Goal: Task Accomplishment & Management: Manage account settings

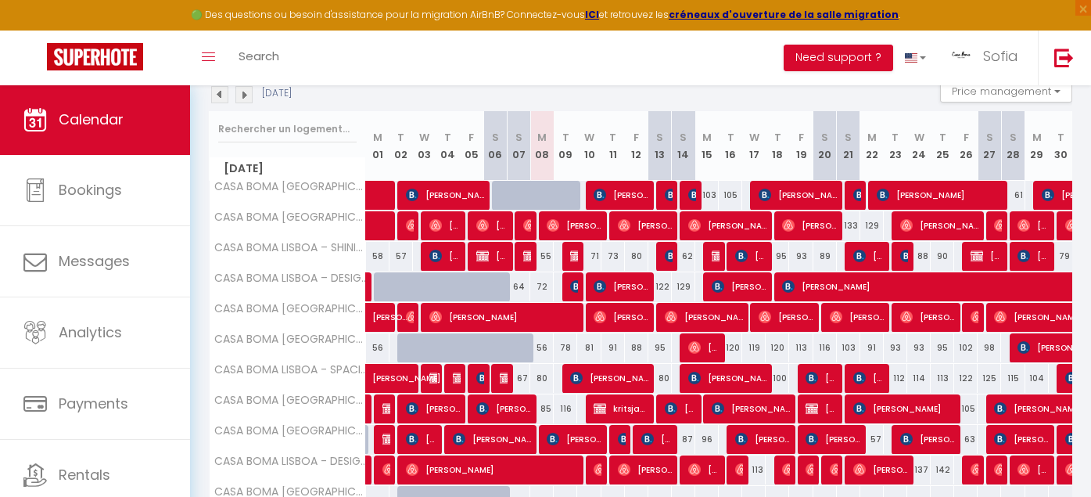
scroll to position [175, 0]
click at [570, 287] on img at bounding box center [576, 286] width 13 height 13
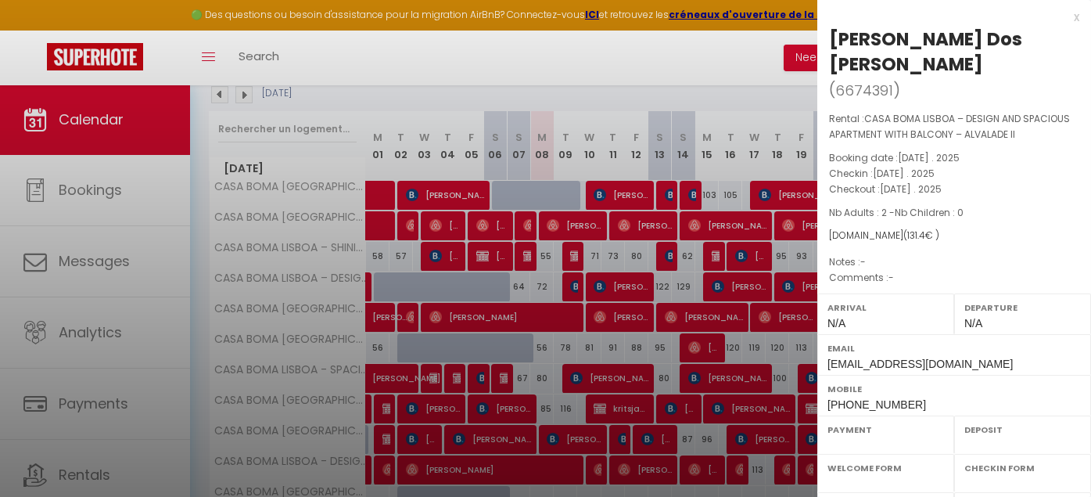
select select "OK"
select select "KO"
select select "0"
select select "1"
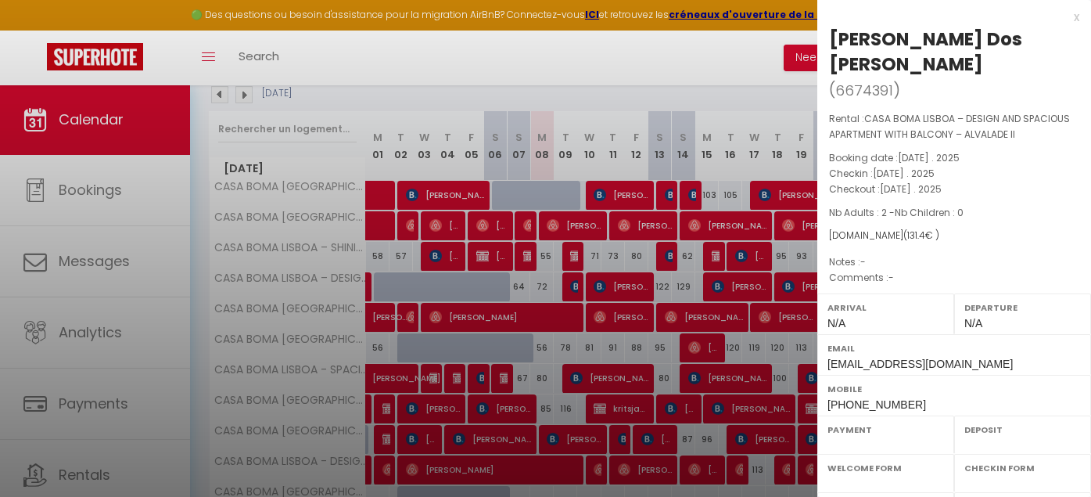
select select
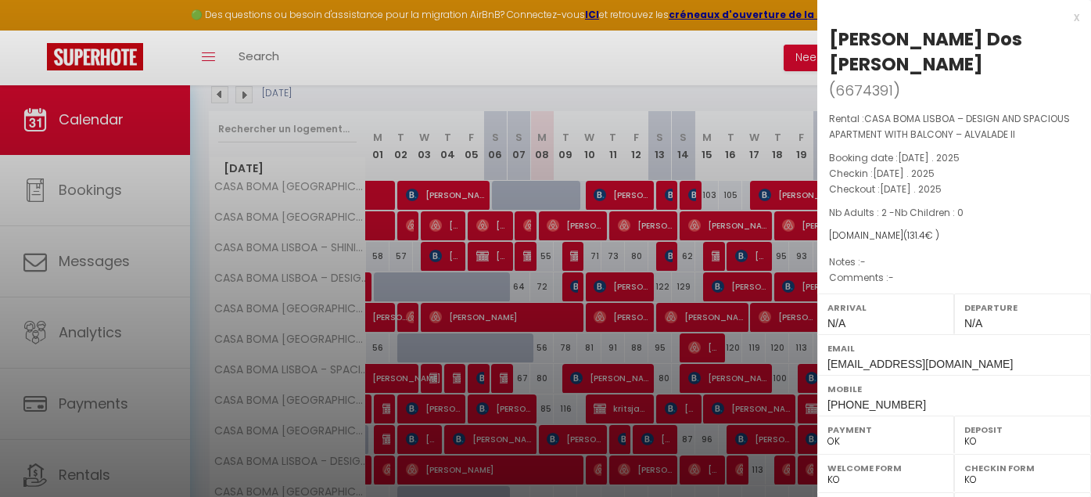
click at [715, 56] on div at bounding box center [545, 248] width 1091 height 497
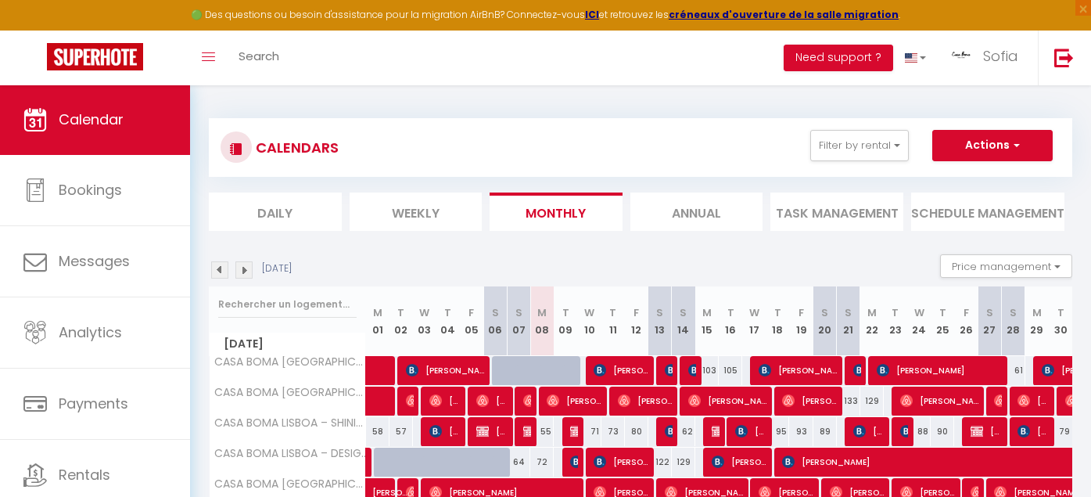
scroll to position [0, 0]
click at [1031, 148] on button "Actions" at bounding box center [992, 145] width 120 height 31
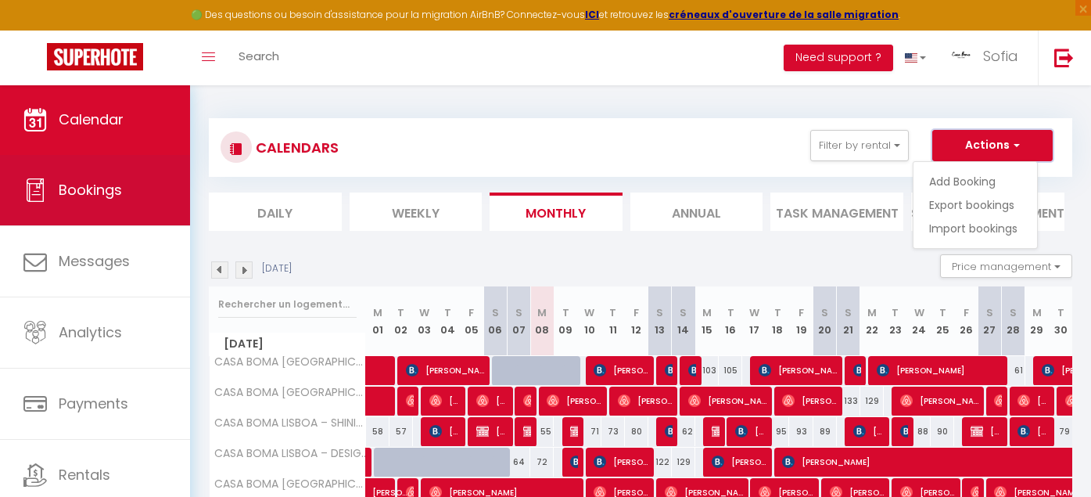
click at [56, 210] on link "Bookings" at bounding box center [95, 190] width 190 height 70
select select "not_cancelled"
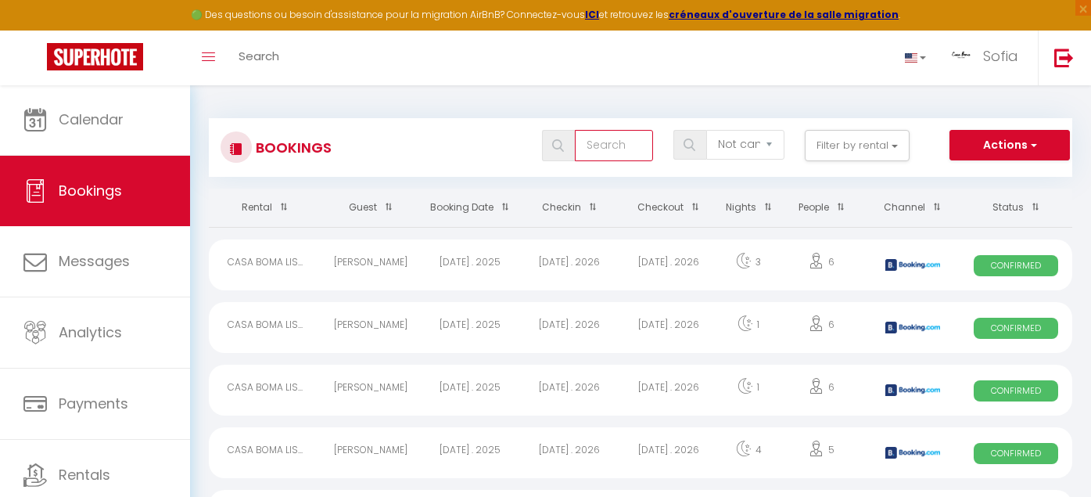
click at [612, 145] on input "text" at bounding box center [614, 145] width 78 height 31
type input "[PERSON_NAME]"
click at [686, 322] on div "[DATE] . 2025" at bounding box center [668, 327] width 99 height 51
select select "OK"
select select "KO"
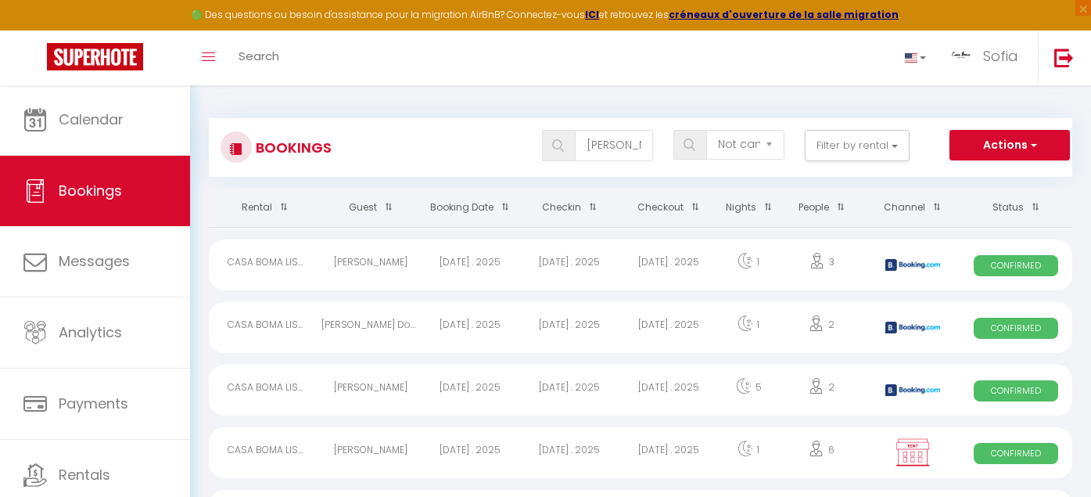
select select "0"
select select "1"
select select
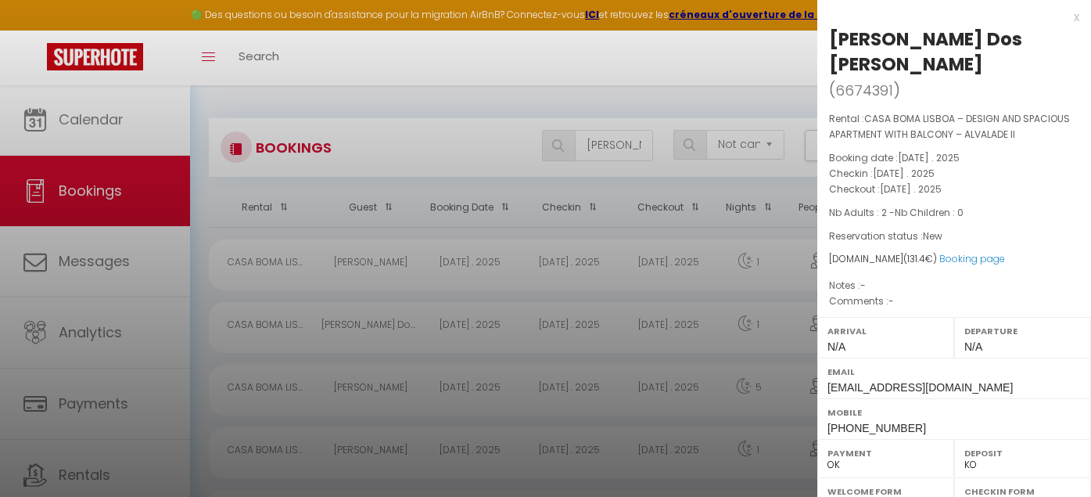
click at [591, 326] on div at bounding box center [545, 248] width 1091 height 497
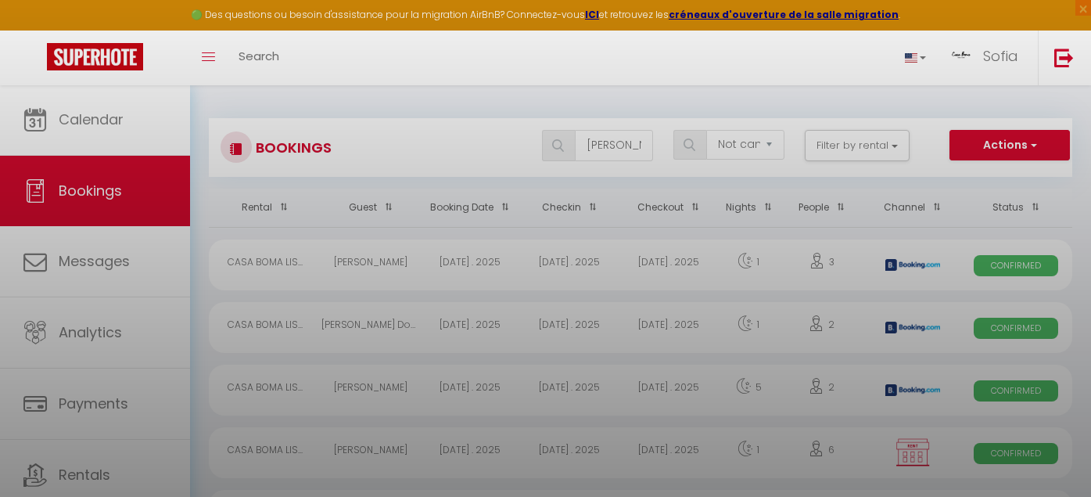
click at [591, 326] on div at bounding box center [545, 248] width 1091 height 497
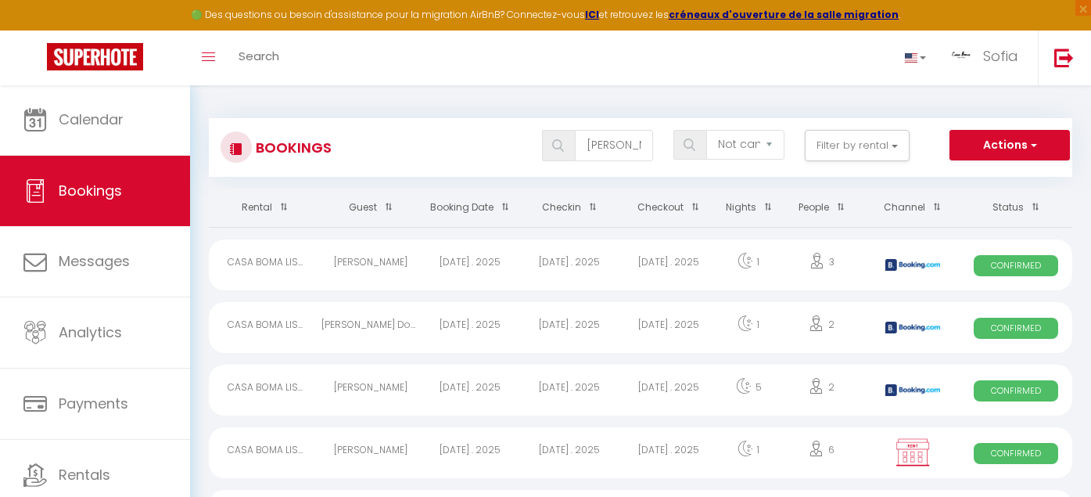
click at [591, 326] on div "[DATE] . 2025" at bounding box center [568, 327] width 99 height 51
click at [0, 0] on div at bounding box center [0, 0] width 0 height 0
click at [591, 326] on div "[DATE] . 2025" at bounding box center [568, 327] width 99 height 51
click at [0, 0] on div at bounding box center [0, 0] width 0 height 0
click at [1048, 145] on button "Actions" at bounding box center [1010, 145] width 120 height 31
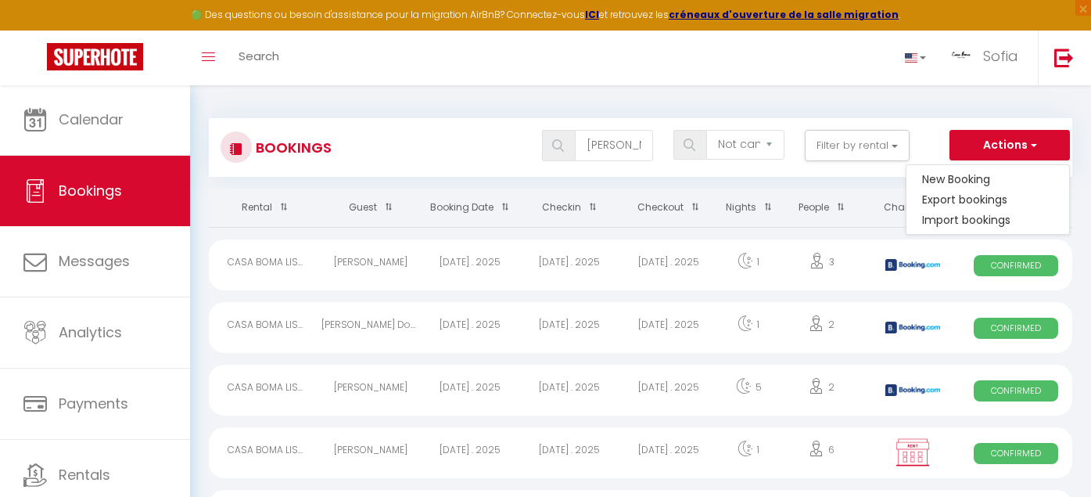
click at [1011, 333] on span "Confirmed" at bounding box center [1016, 328] width 84 height 21
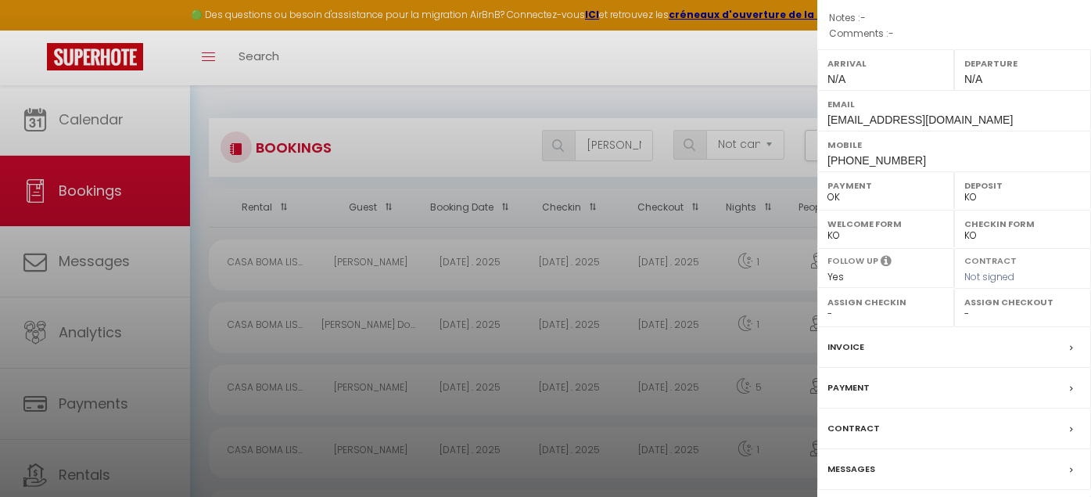
scroll to position [267, 0]
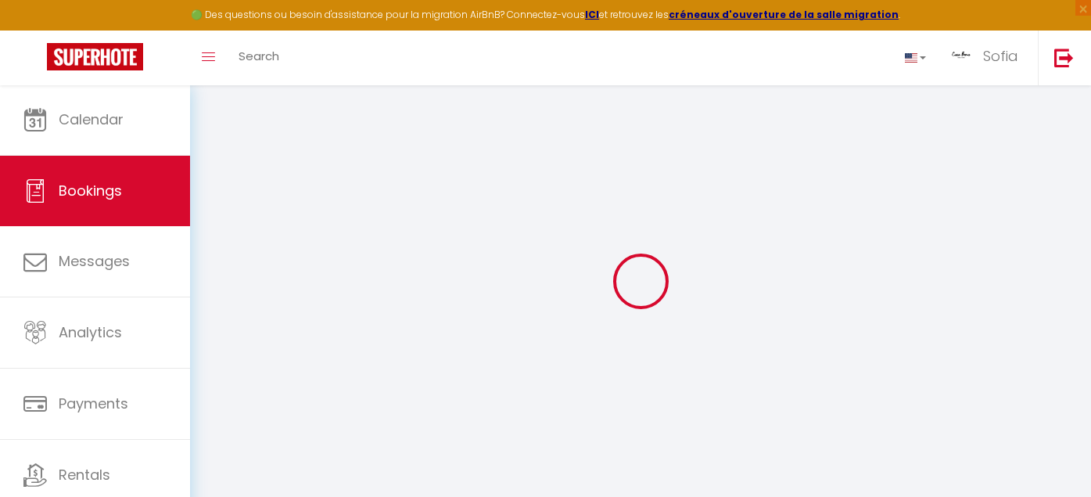
scroll to position [55, 0]
select select
checkbox input "false"
select select
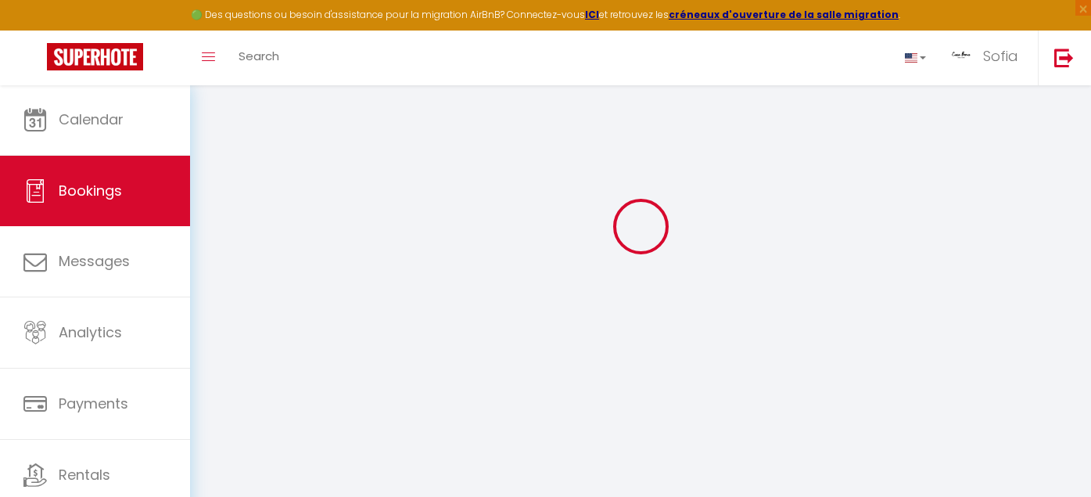
select select
checkbox input "false"
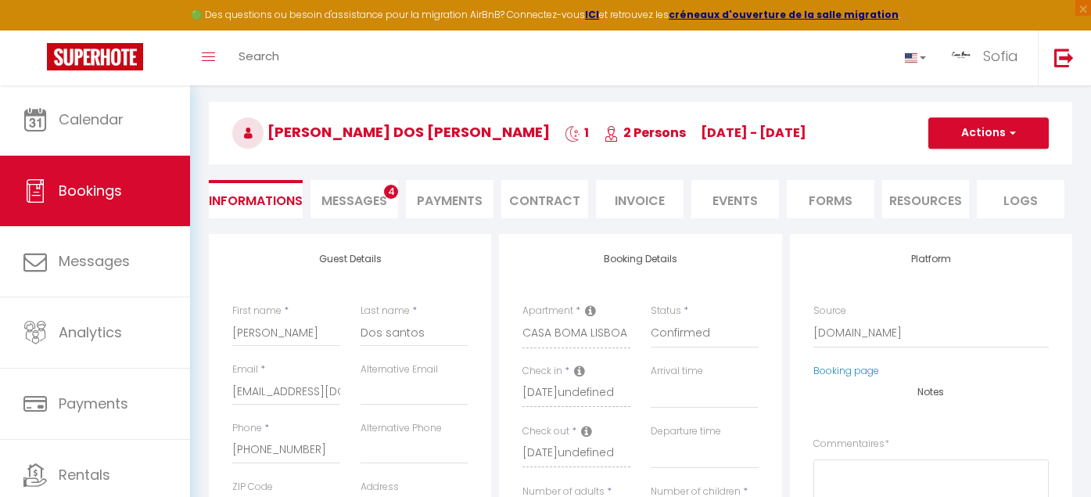
select select
checkbox input "false"
type input "37"
type input "8"
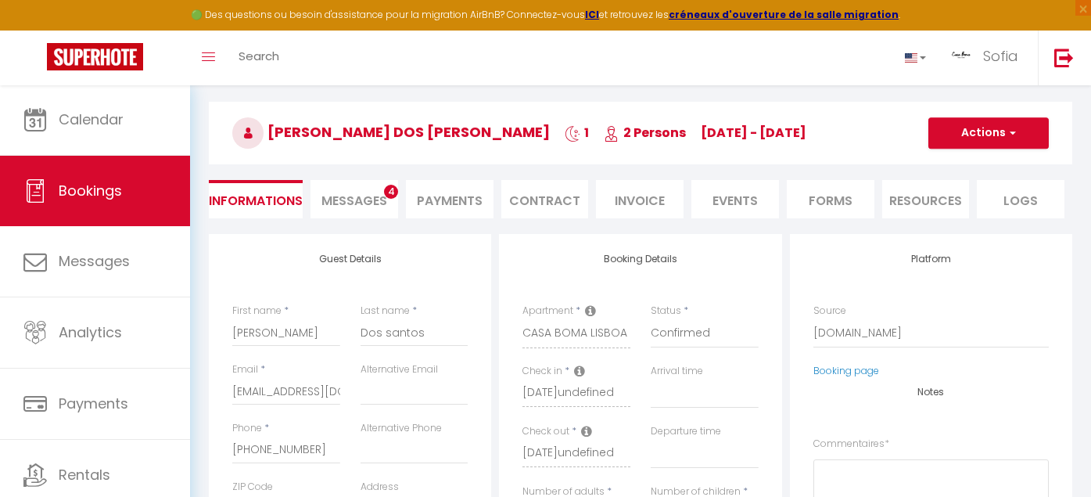
select select
checkbox input "false"
select select
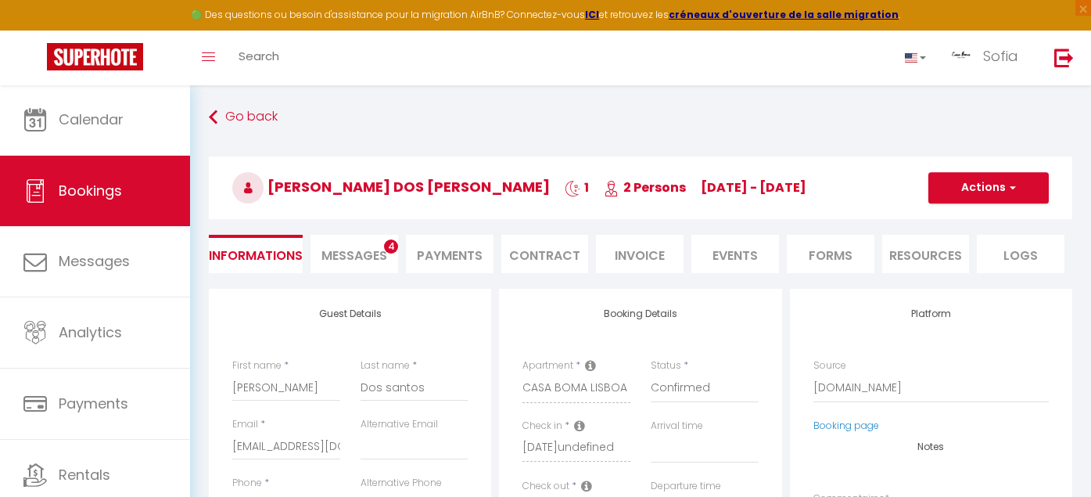
scroll to position [0, 0]
click at [989, 198] on button "Actions" at bounding box center [988, 187] width 120 height 31
click at [827, 157] on h3 "[PERSON_NAME] Dos [PERSON_NAME] 1 2 Persons [DATE] - [DATE]" at bounding box center [640, 187] width 863 height 63
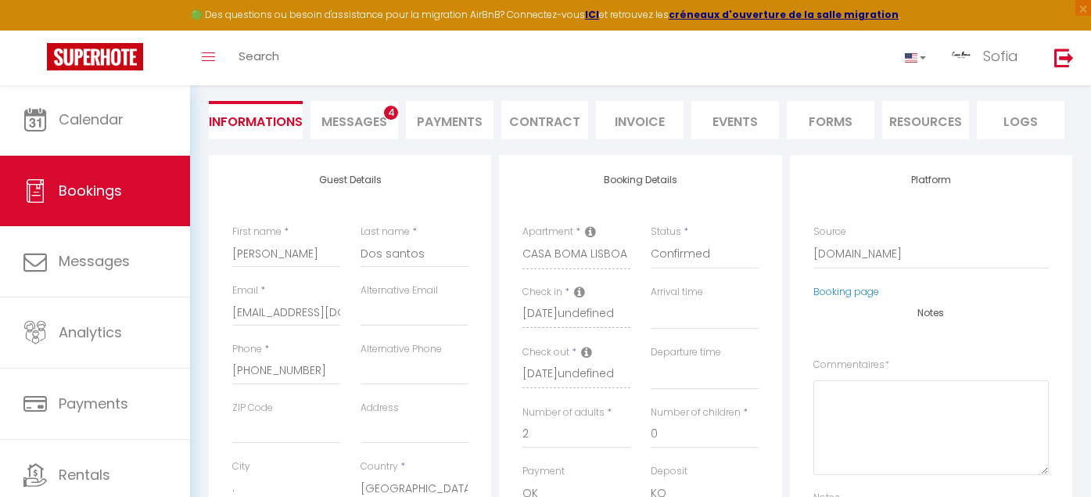
scroll to position [150, 0]
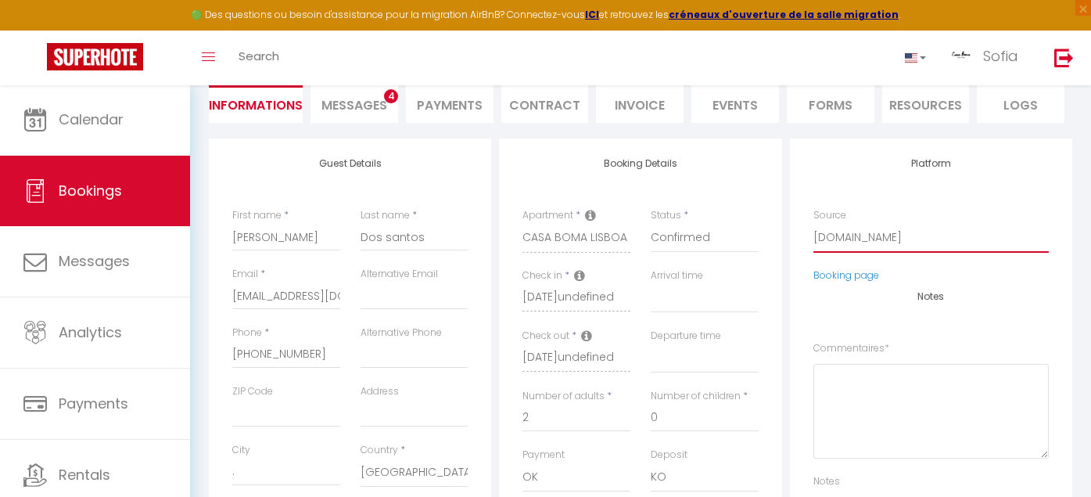
select select "54"
select select
checkbox input "false"
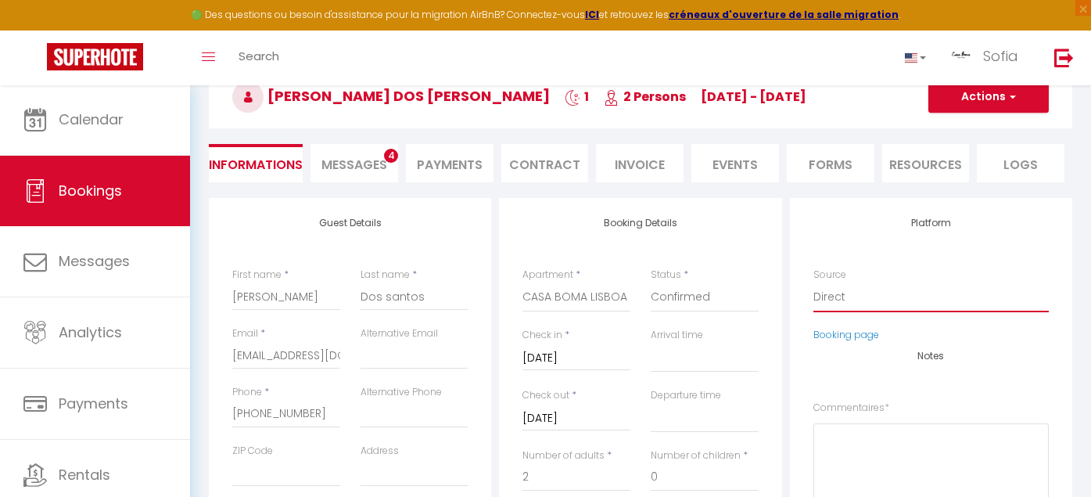
scroll to position [84, 0]
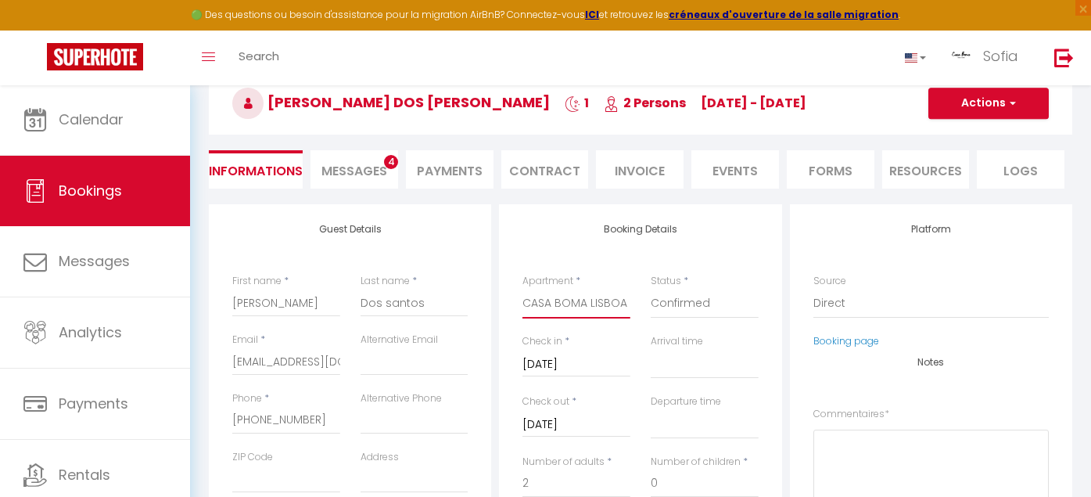
select select "1273"
select select
checkbox input "false"
type input "4"
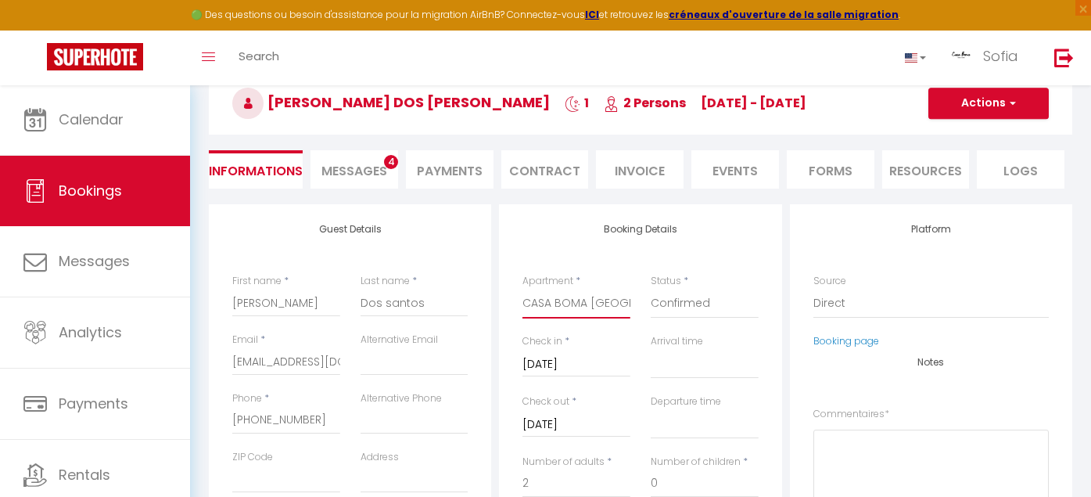
select select
type input "116"
checkbox input "false"
click at [609, 469] on input "2" at bounding box center [576, 483] width 108 height 28
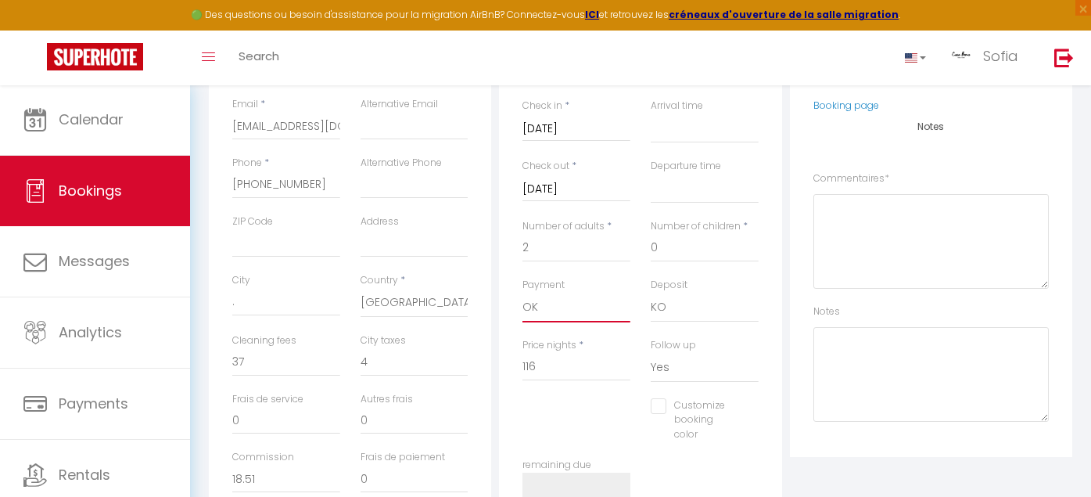
click at [609, 303] on select "OK KO" at bounding box center [576, 308] width 108 height 30
click at [609, 338] on div "Price nights * 116" at bounding box center [576, 368] width 128 height 60
click at [609, 398] on div "Customize booking color #D7092E" at bounding box center [640, 428] width 257 height 60
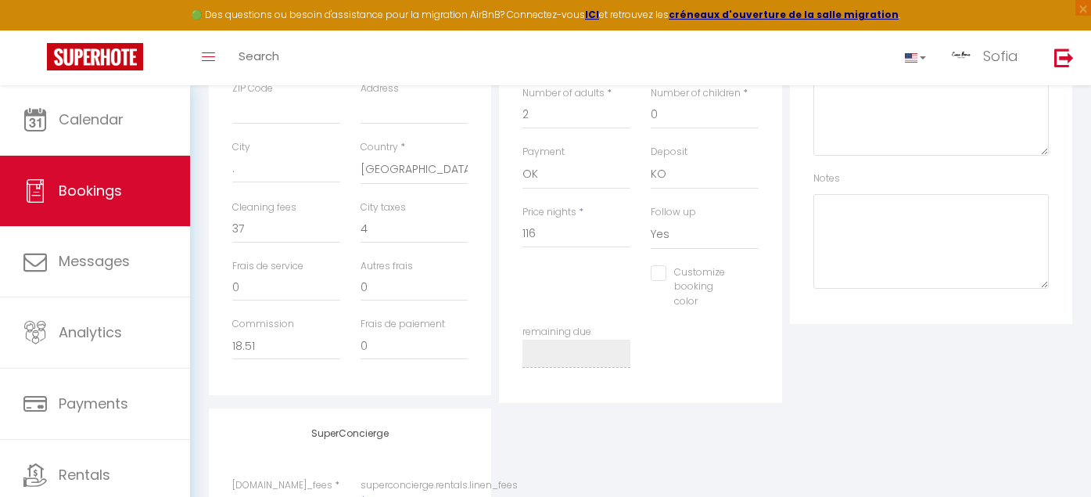
click at [624, 325] on div "remaining due" at bounding box center [576, 346] width 108 height 43
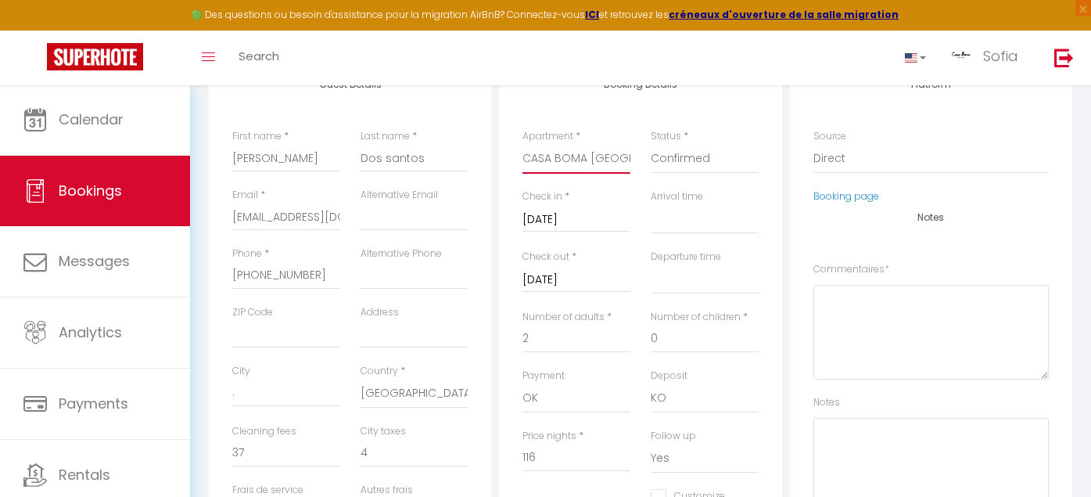
scroll to position [174, 0]
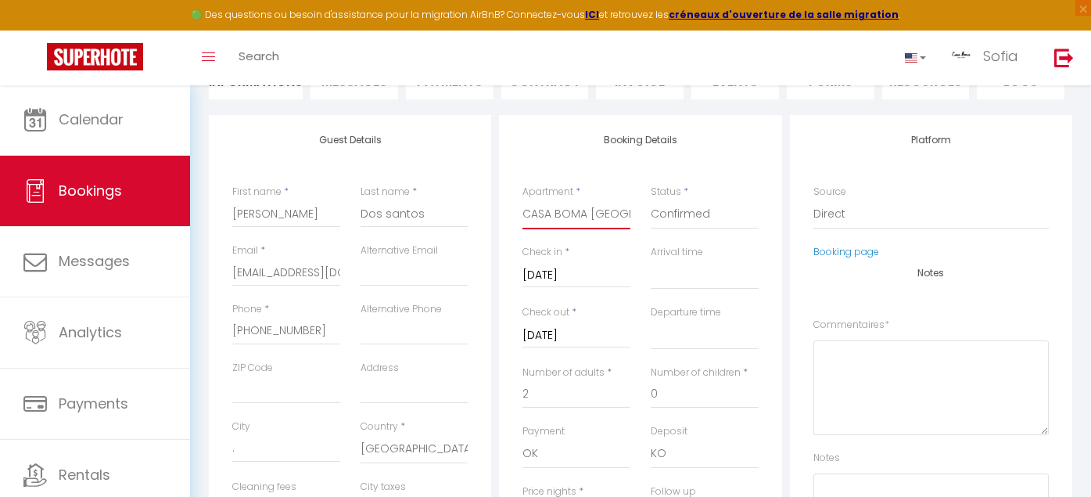
select select "11021"
select select
checkbox input "false"
select select
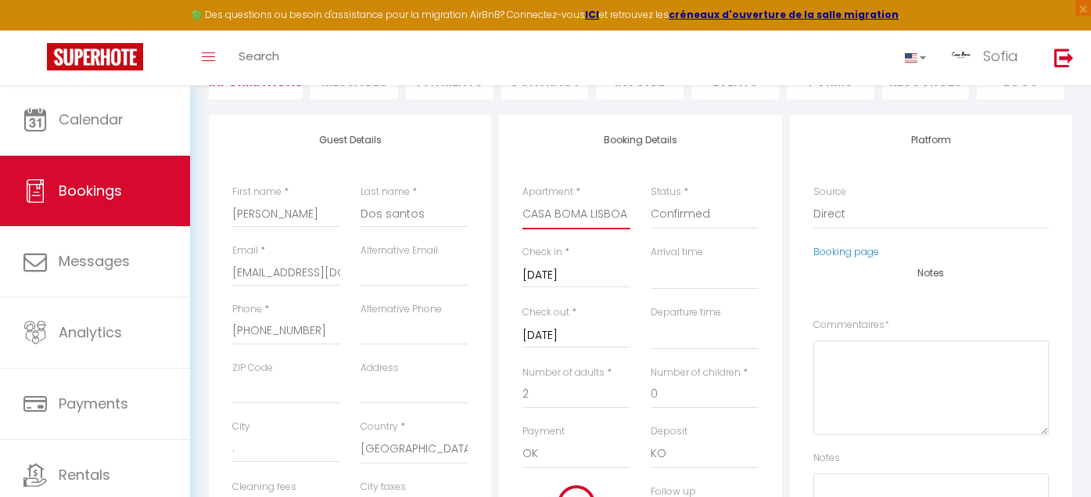
select select
checkbox input "false"
type input "30"
select select
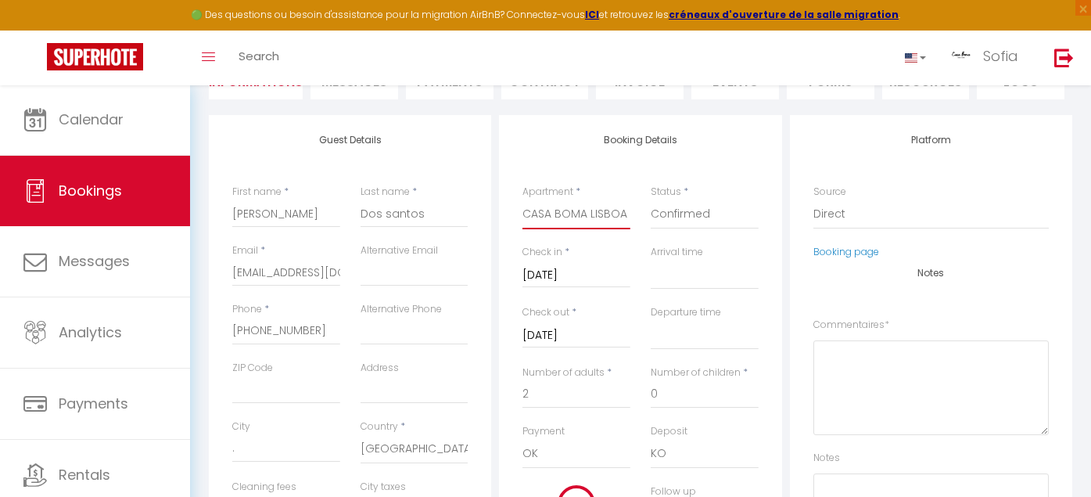
type input "103"
checkbox input "false"
click at [575, 229] on select "CASA BOMA [GEOGRAPHIC_DATA] - MODERN & LUMINOUS APARTMENT WITH BALCONY - [GEOGR…" at bounding box center [576, 214] width 108 height 30
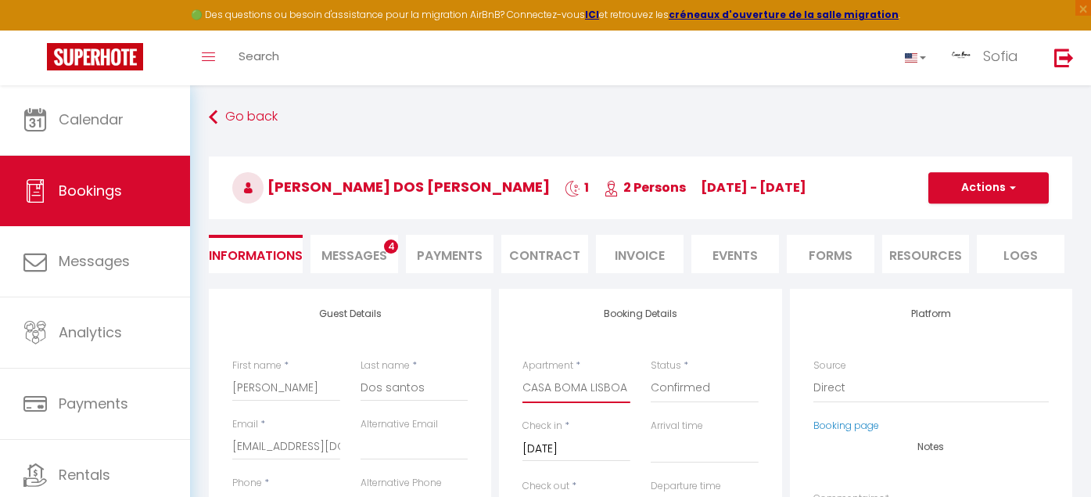
select select "9926"
select select
checkbox input "false"
select select
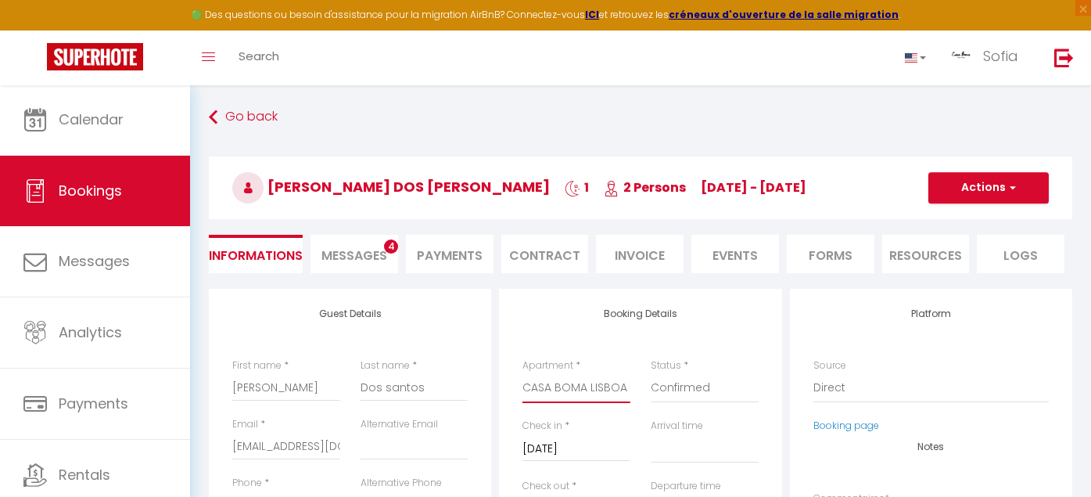
select select
checkbox input "false"
type input "37"
select select
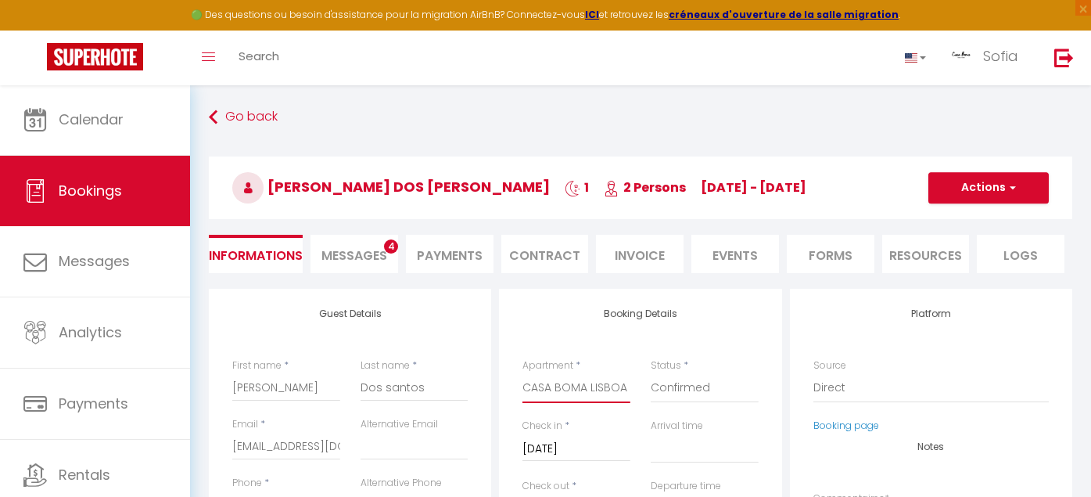
type input "88"
checkbox input "false"
click at [589, 376] on select "CASA BOMA [GEOGRAPHIC_DATA] - MODERN & LUMINOUS APARTMENT WITH BALCONY - [GEOGR…" at bounding box center [576, 388] width 108 height 30
click at [587, 390] on select "CASA BOMA [GEOGRAPHIC_DATA] - MODERN & LUMINOUS APARTMENT WITH BALCONY - [GEOGR…" at bounding box center [576, 388] width 108 height 30
select select "11021"
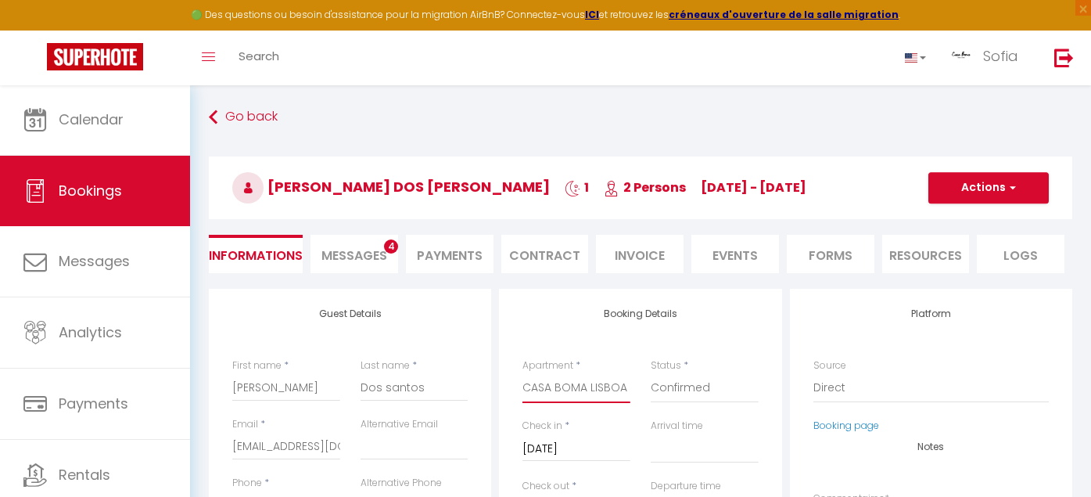
select select
checkbox input "false"
select select
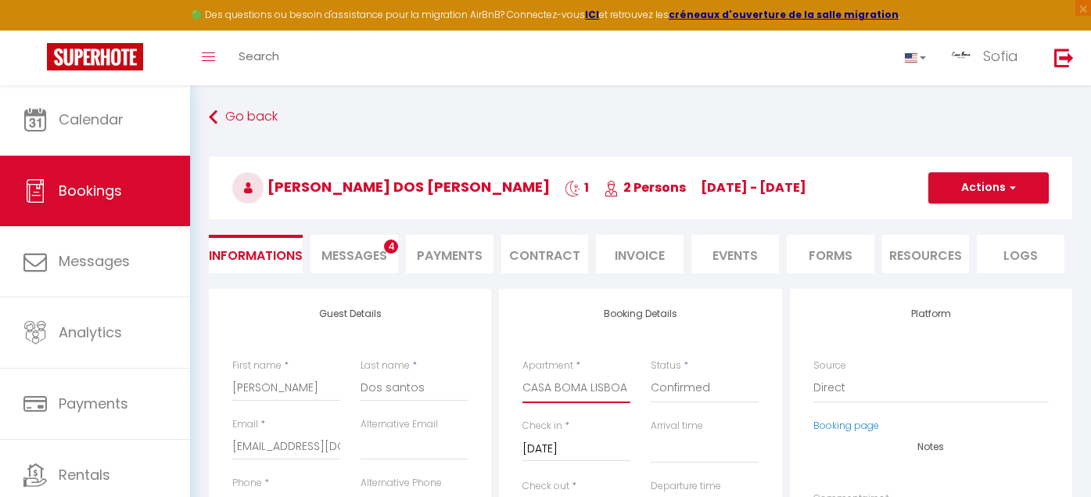
checkbox input "false"
type input "30"
select select
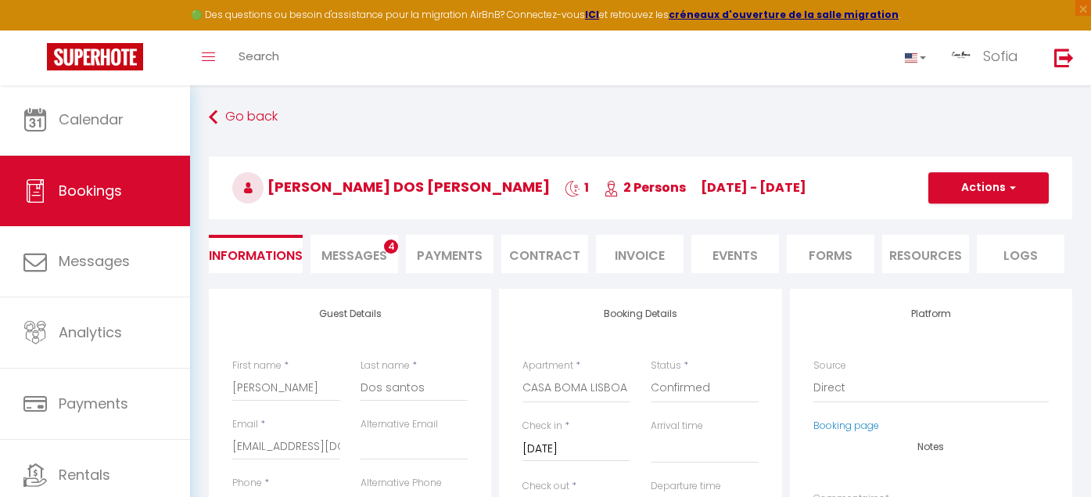
type input "103"
checkbox input "false"
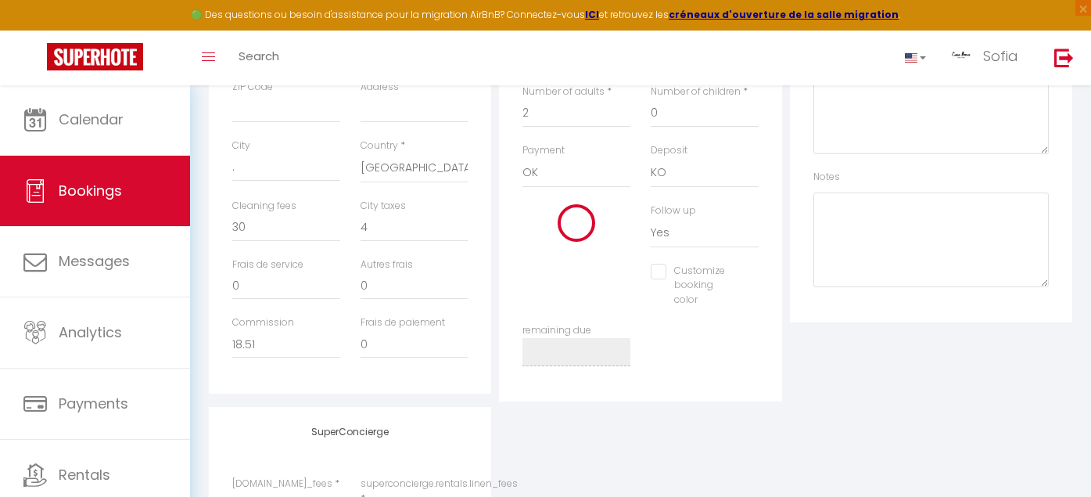
click at [249, 320] on div "Commission 18.51" at bounding box center [286, 336] width 108 height 43
click at [265, 225] on input "30" at bounding box center [286, 228] width 108 height 28
type input "3"
select select
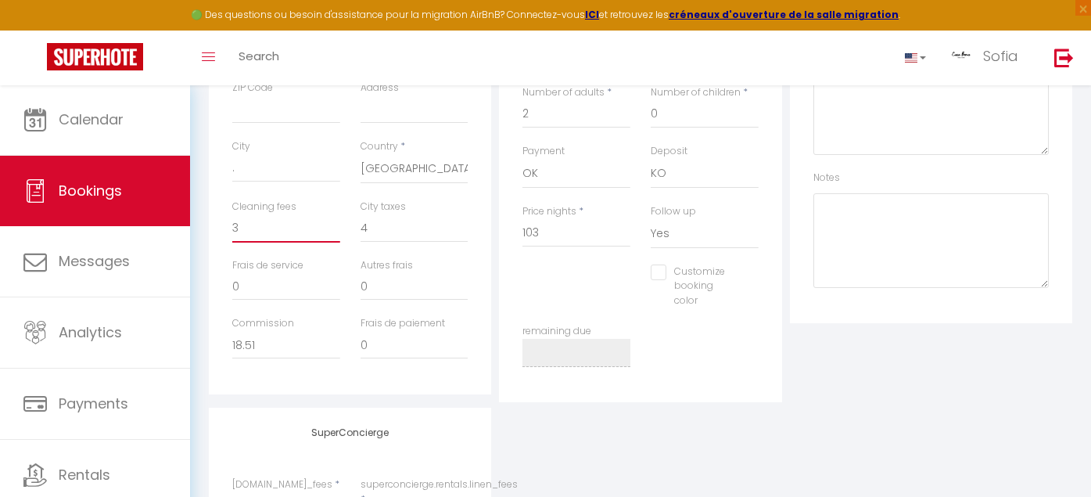
select select
checkbox input "false"
type input "37"
select select
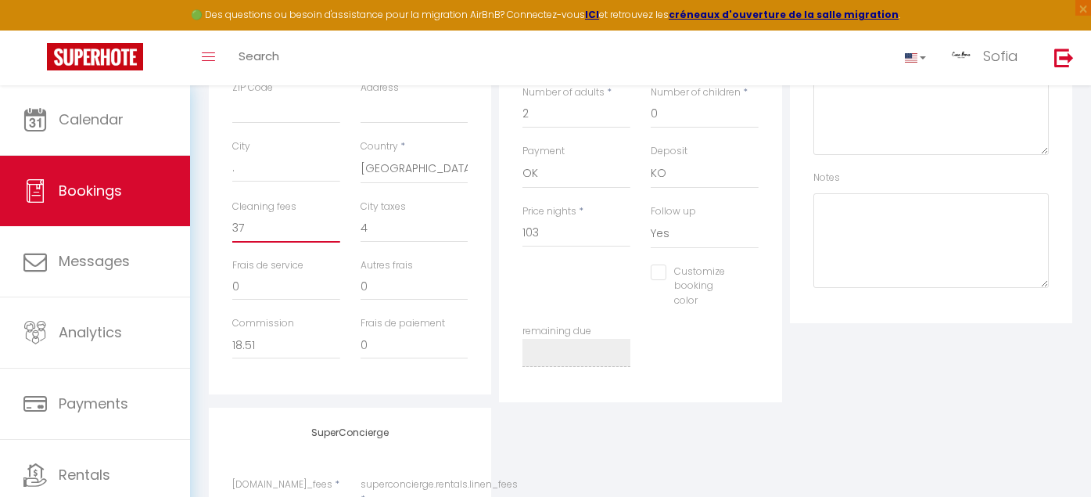
checkbox input "false"
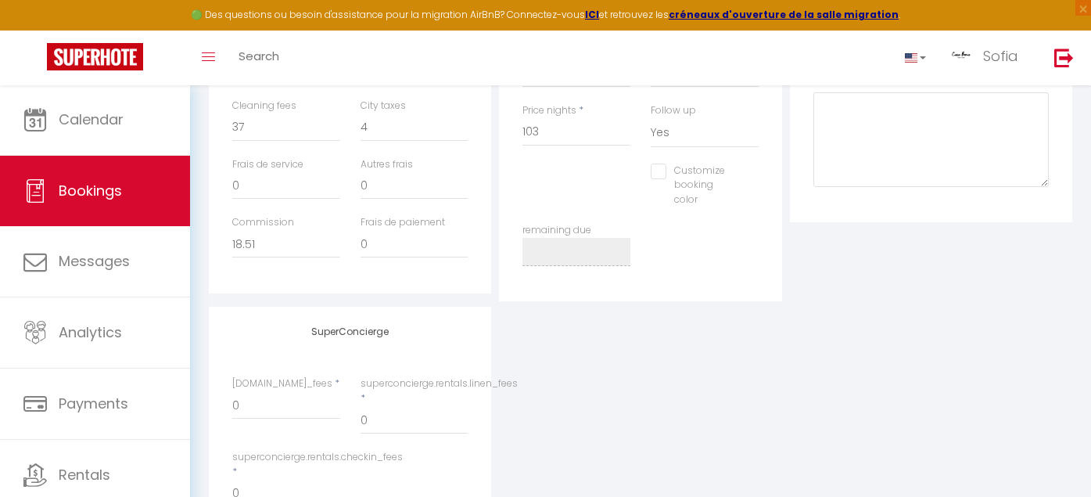
scroll to position [538, 0]
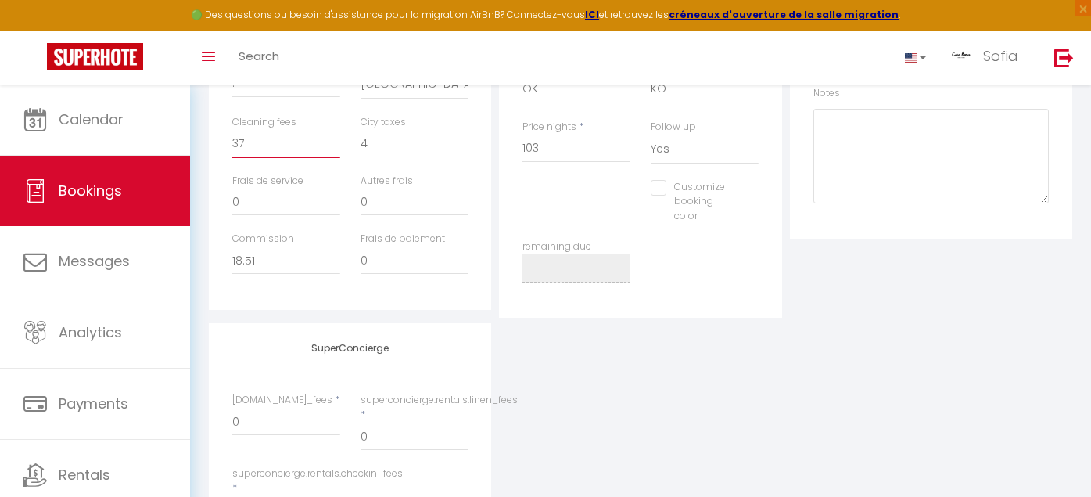
click at [291, 141] on input "37" at bounding box center [286, 144] width 108 height 28
type input "3"
select select
checkbox input "false"
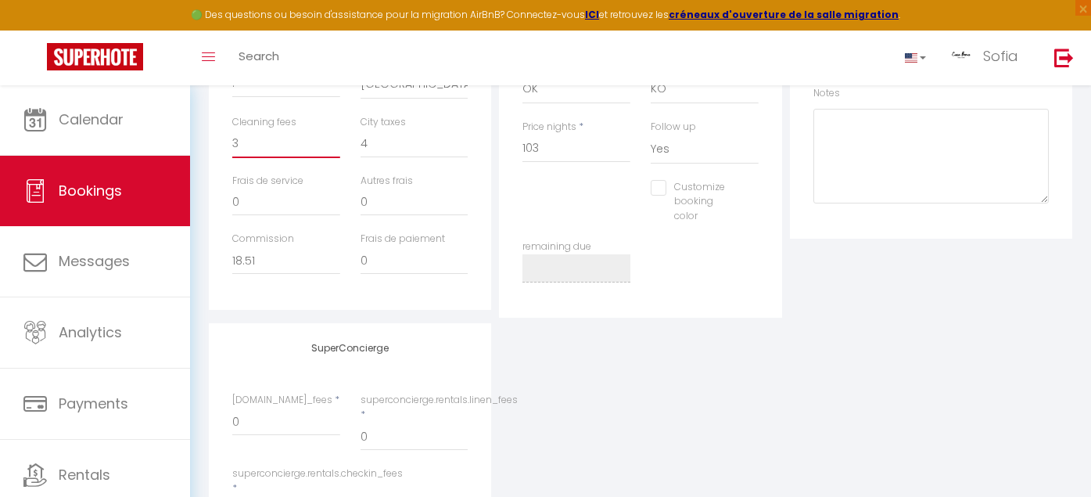
type input "30"
select select
checkbox input "false"
type input "30"
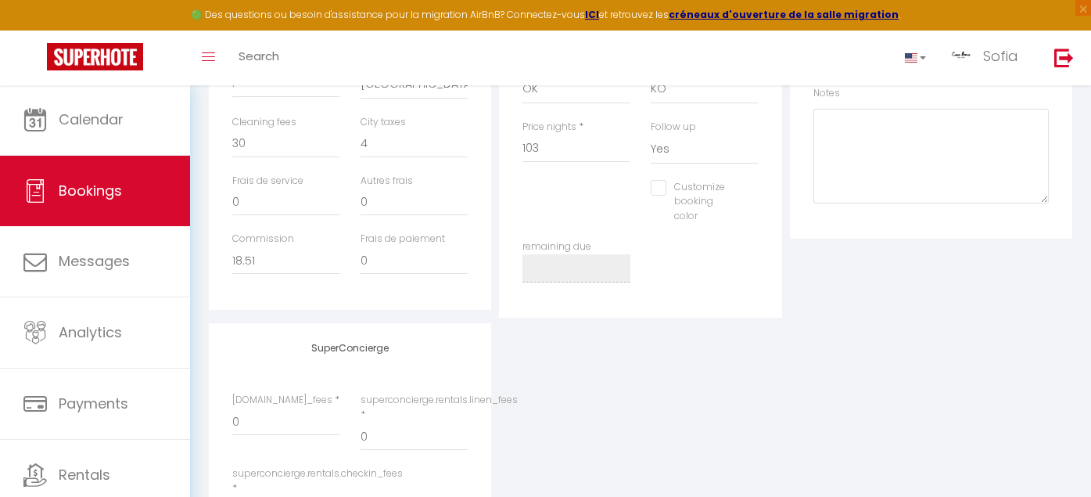
click at [598, 340] on div "SuperConcierge [DOMAIN_NAME]_fees * 0 superconcierge.rentals.linen_fees * 0 sup…" at bounding box center [640, 441] width 871 height 236
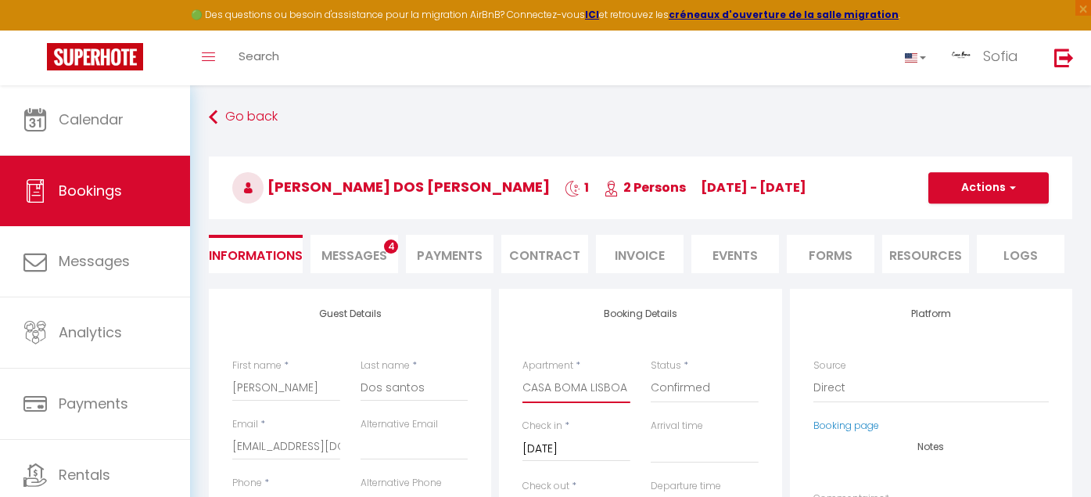
scroll to position [0, 0]
click at [209, 119] on icon at bounding box center [213, 117] width 9 height 28
select select "not_cancelled"
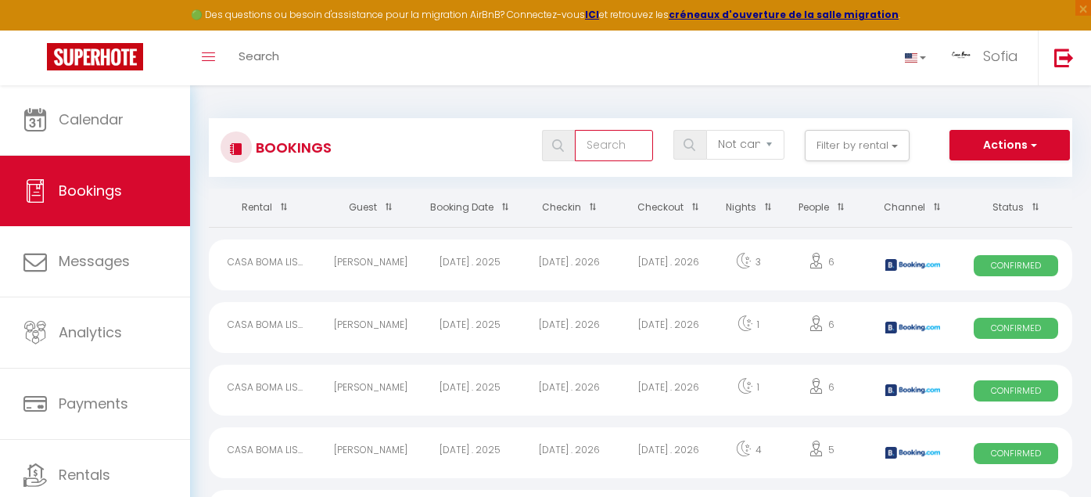
click at [605, 145] on input "text" at bounding box center [614, 145] width 78 height 31
type input "[PERSON_NAME]"
select select
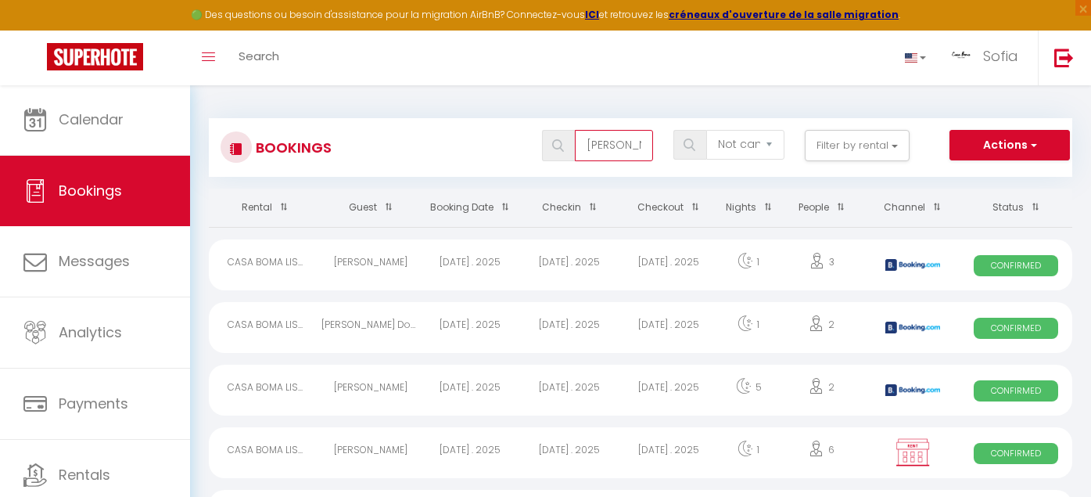
select select
type input "[PERSON_NAME]"
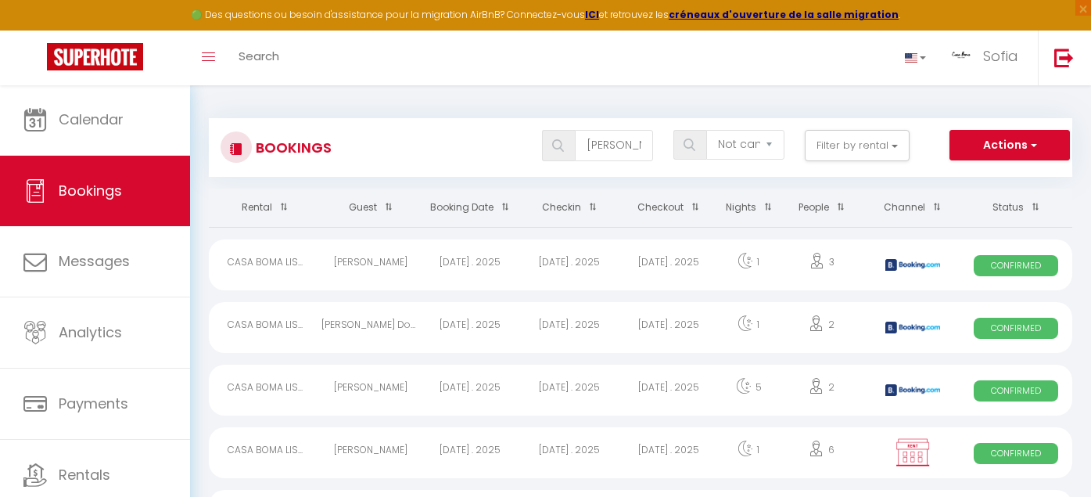
click at [659, 326] on div "[DATE] . 2025" at bounding box center [668, 327] width 99 height 51
select select "OK"
select select "KO"
select select "0"
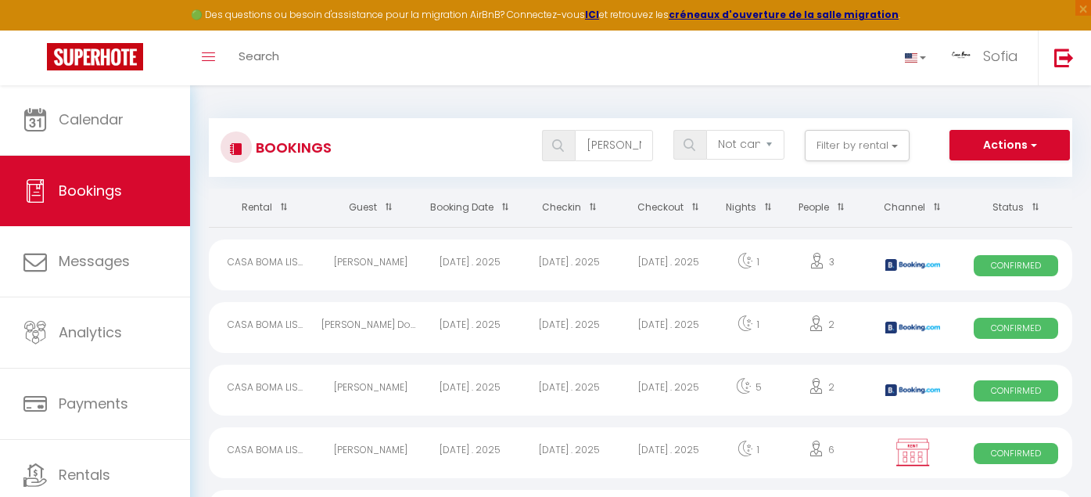
select select "1"
select select
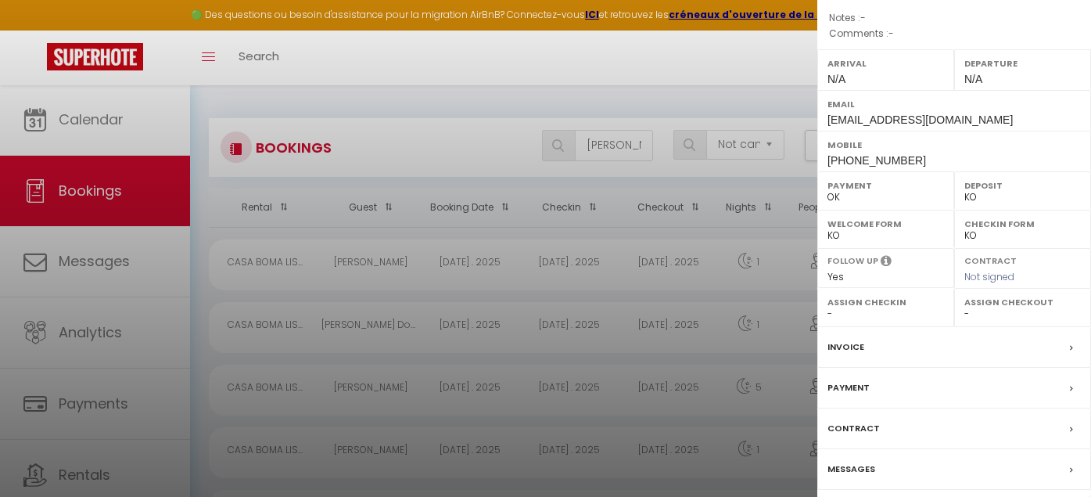
scroll to position [267, 0]
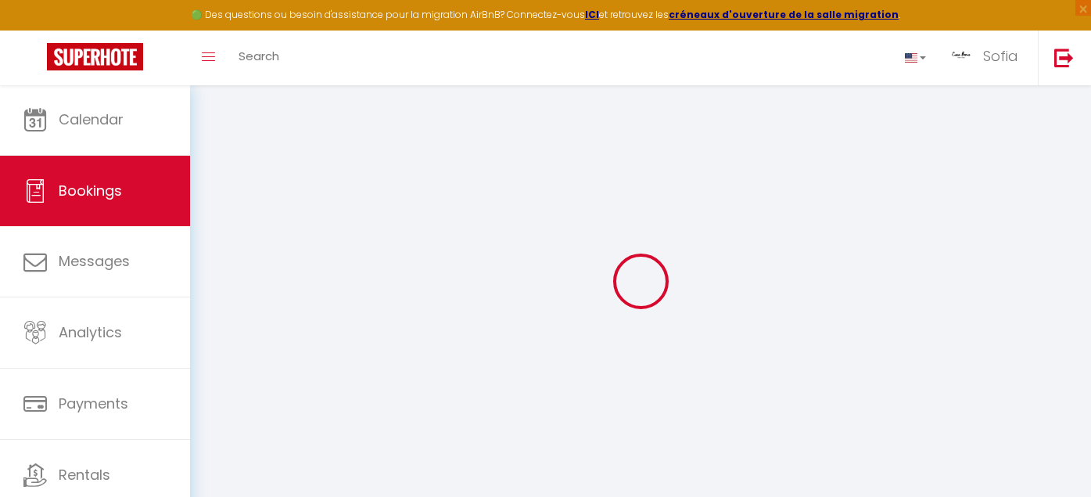
select select
select select "14"
checkbox input "false"
select select
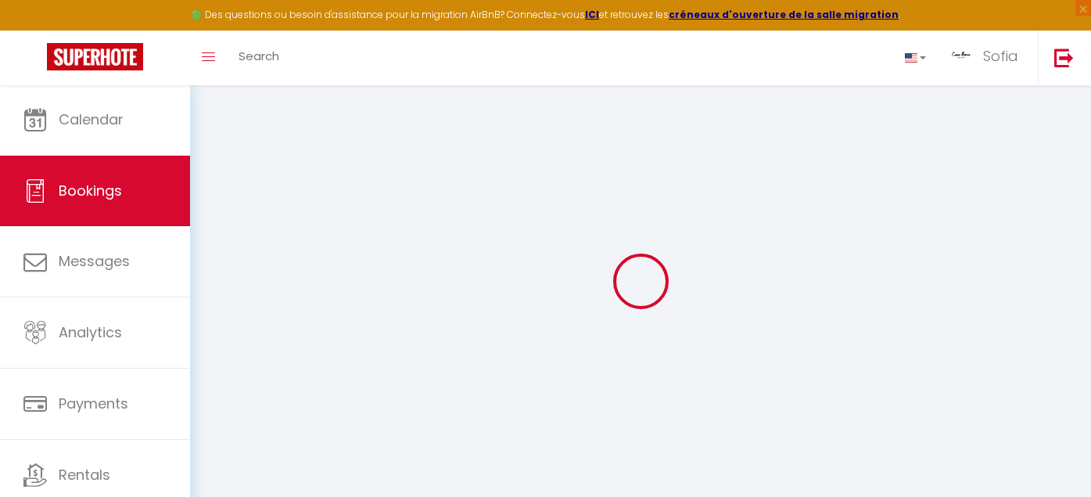
select select
checkbox input "false"
select select
checkbox input "false"
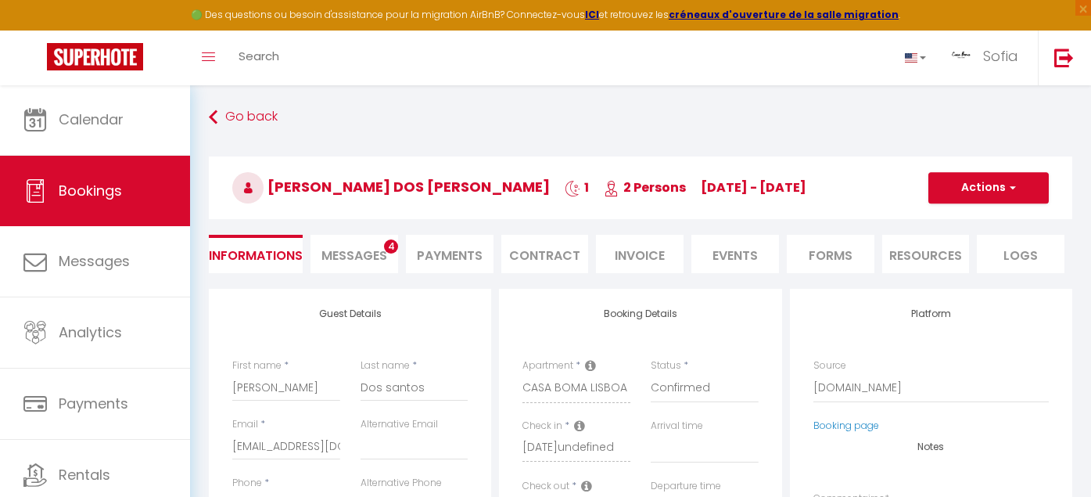
select select
checkbox input "false"
type input "37"
type input "8"
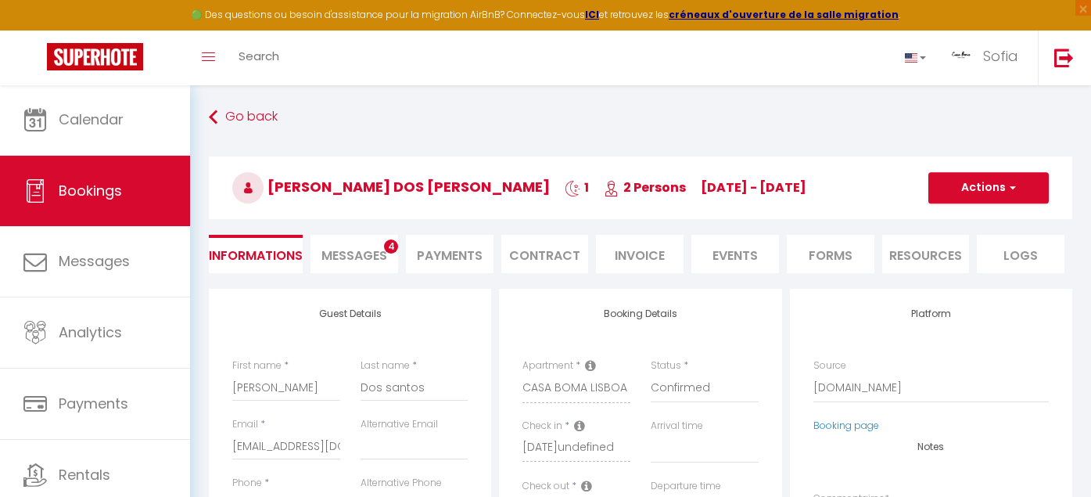
select select
checkbox input "false"
select select
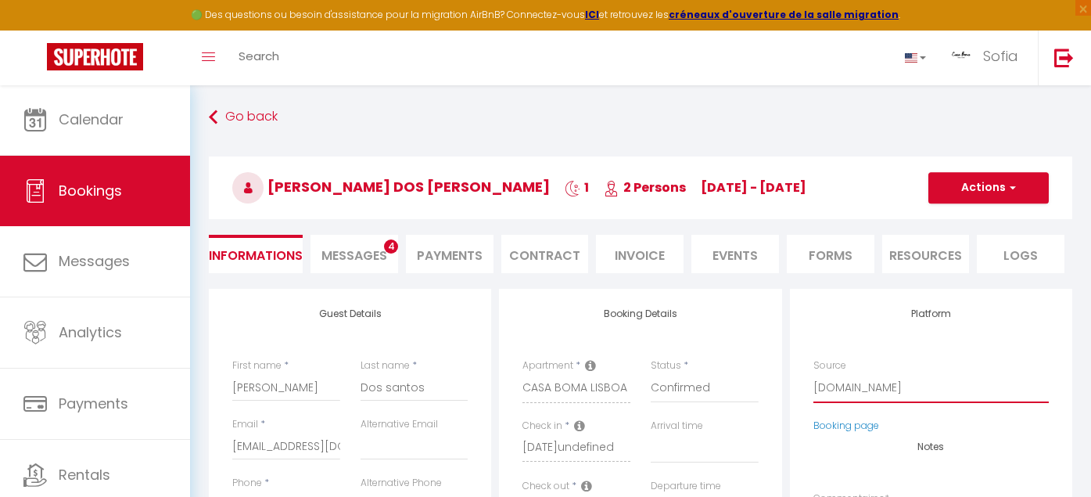
select select "54"
select select
checkbox input "false"
click at [599, 479] on div "Check out * [DATE] < [DATE] > Sun Mon Tue Wed Thu Fri Sat 1 2 3 4 5 6 7 8 9 10 …" at bounding box center [576, 500] width 108 height 43
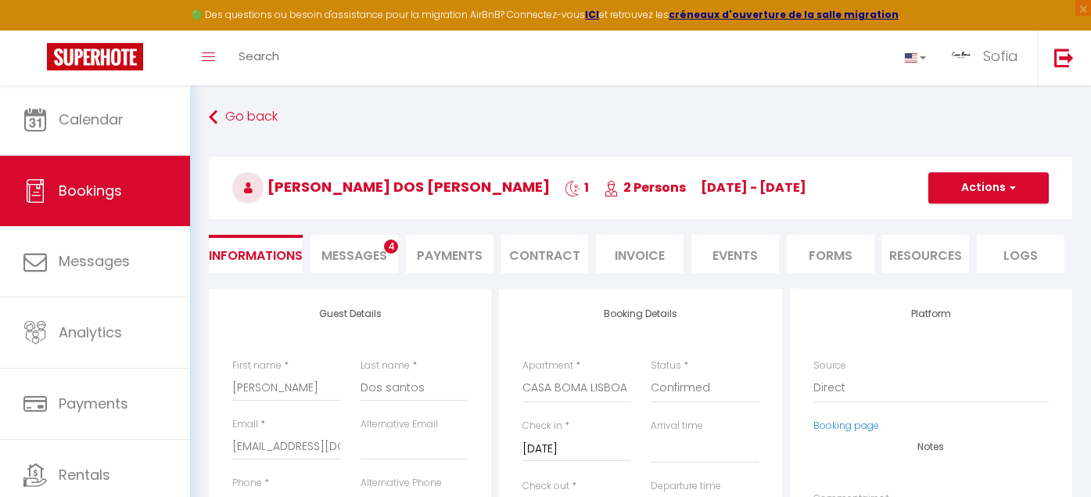
click at [599, 479] on div "Check out * [DATE] < [DATE] > Sun Mon Tue Wed Thu Fri Sat 1 2 3 4 5 6 7 8 9 10 …" at bounding box center [576, 500] width 108 height 43
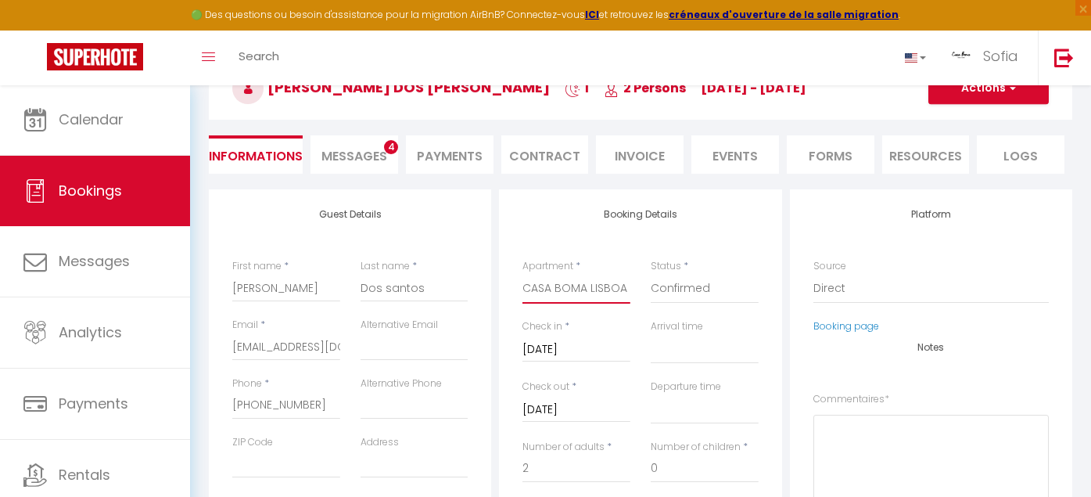
select select "1273"
select select
checkbox input "false"
select select
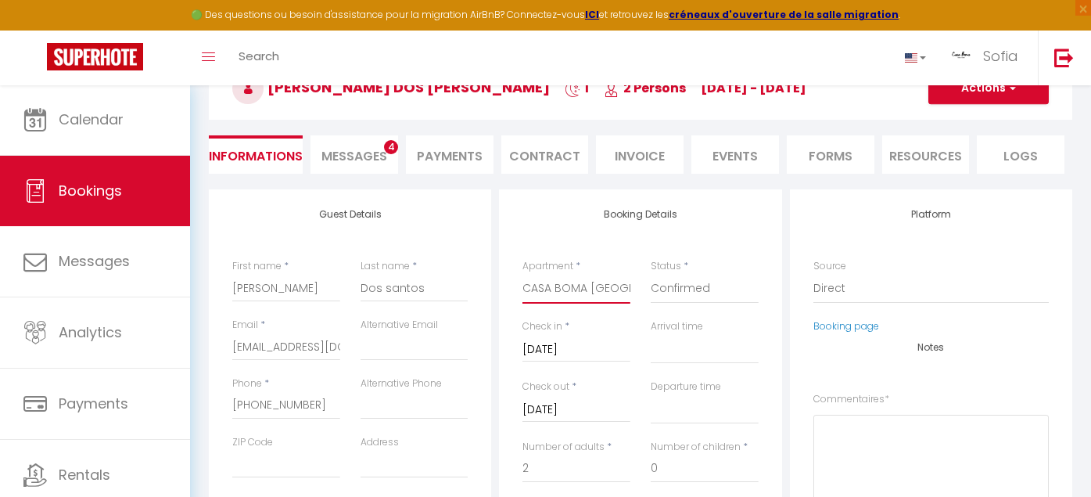
select select
checkbox input "false"
type input "4"
select select
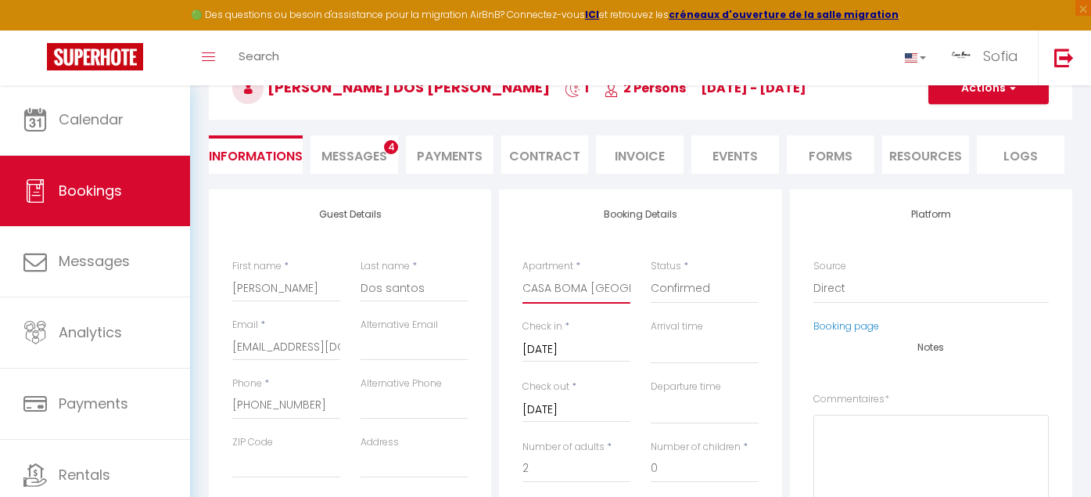
type input "116"
checkbox input "false"
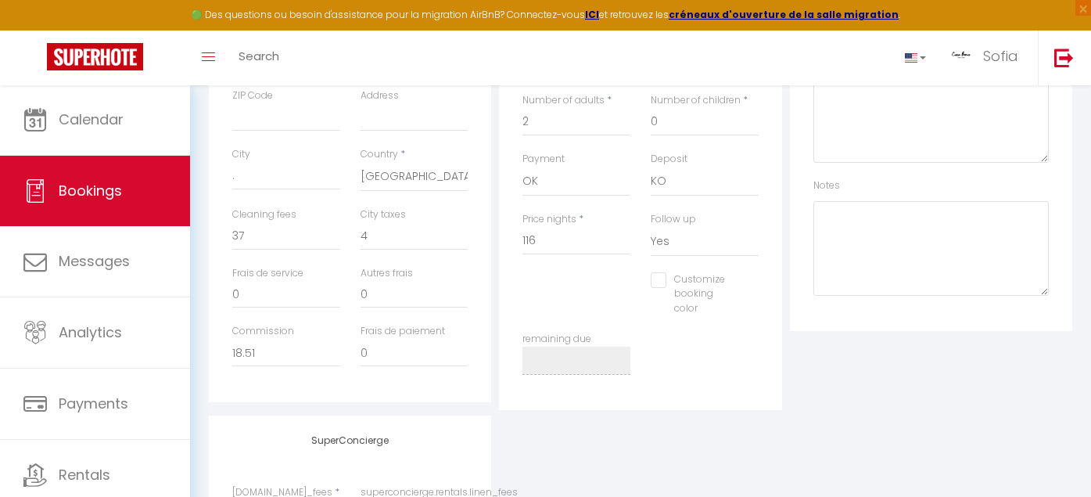
scroll to position [363, 0]
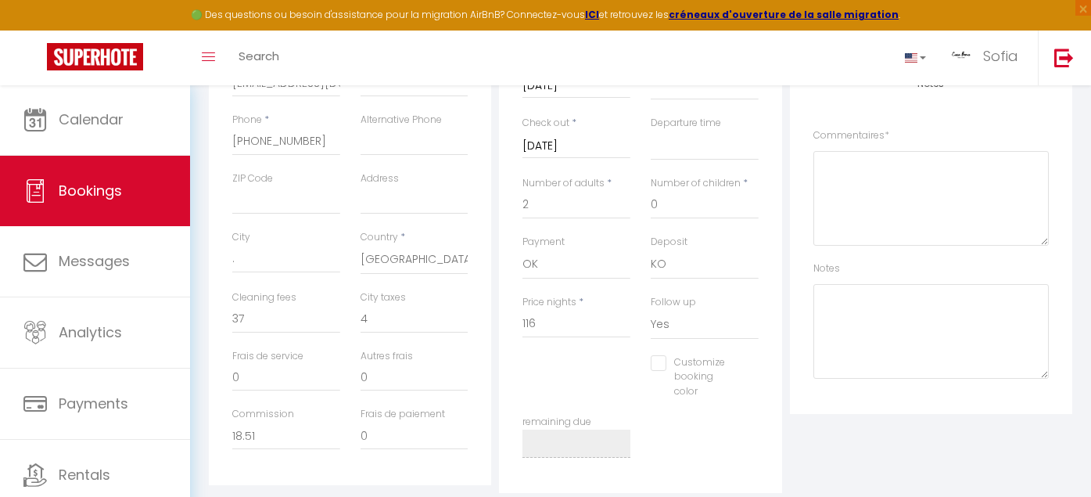
click at [559, 325] on input "116" at bounding box center [576, 324] width 108 height 28
type input "11"
select select
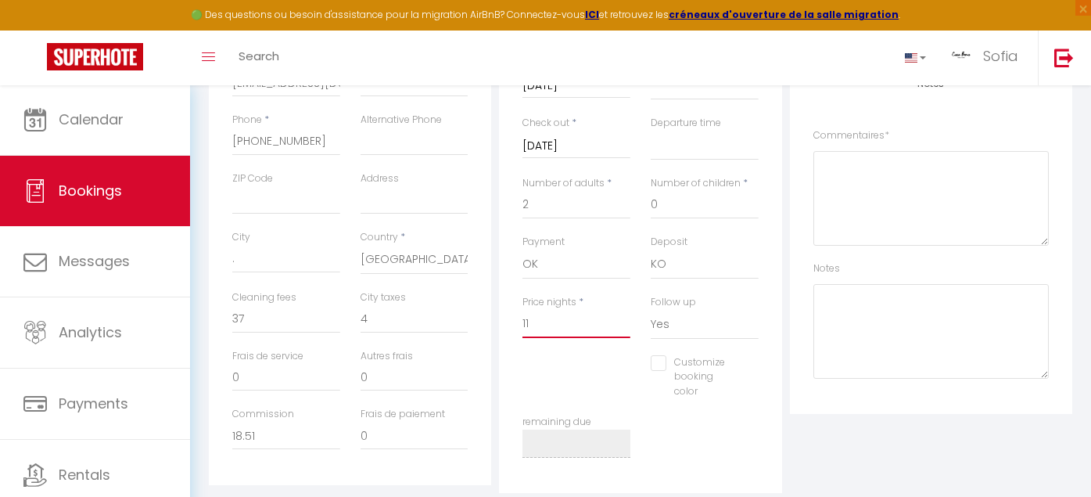
checkbox input "false"
type input "1"
select select
checkbox input "false"
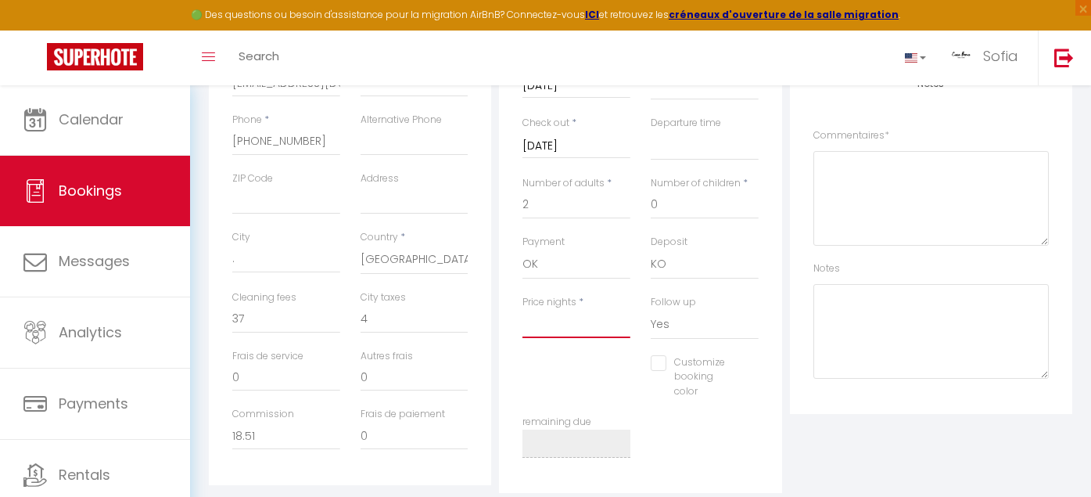
select select
checkbox input "false"
type input "8"
select select
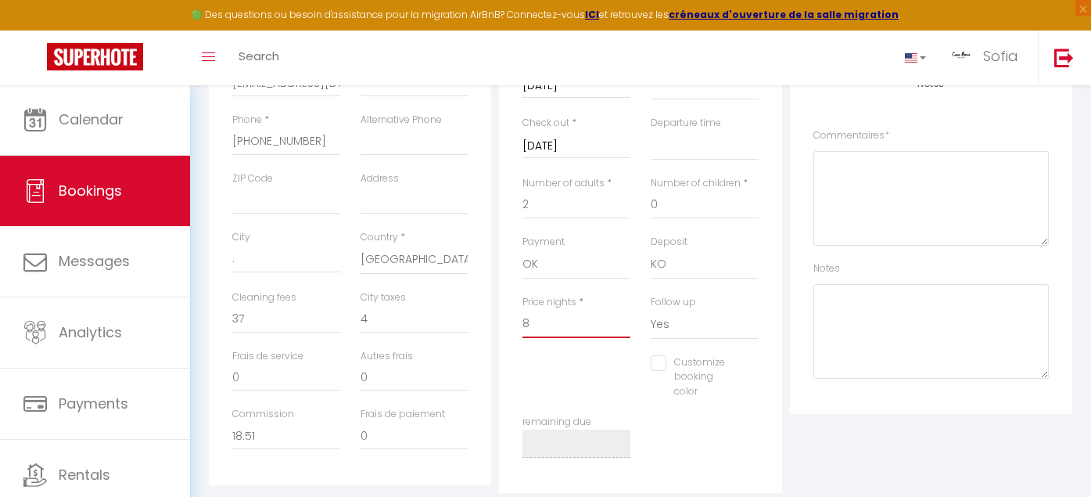
select select
checkbox input "false"
type input "86"
select select
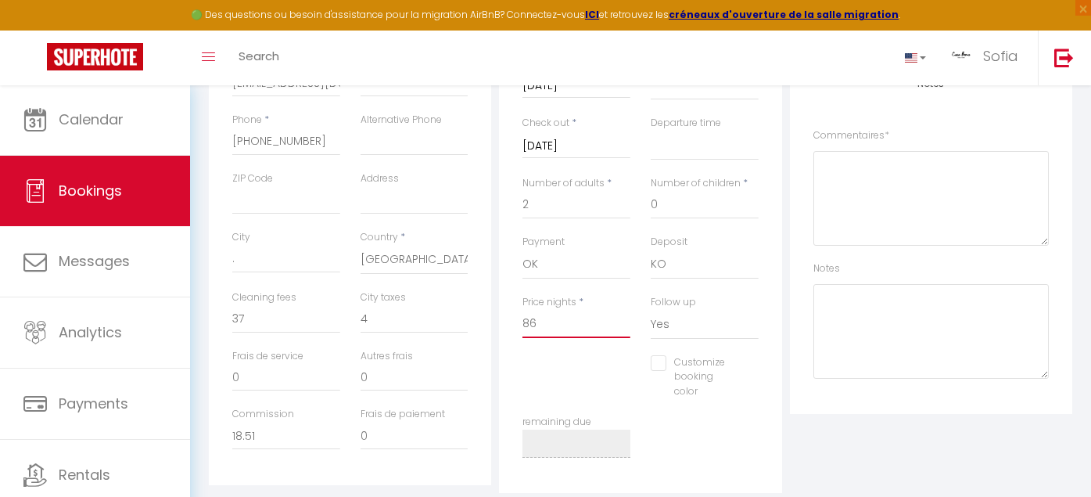
checkbox input "false"
type input "86,"
select select
checkbox input "false"
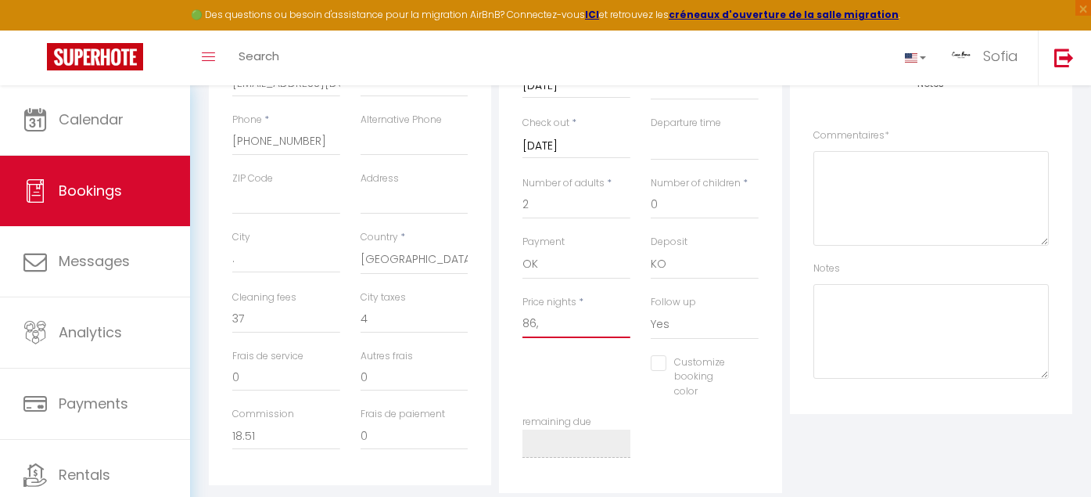
type input "86,4"
select select
checkbox input "false"
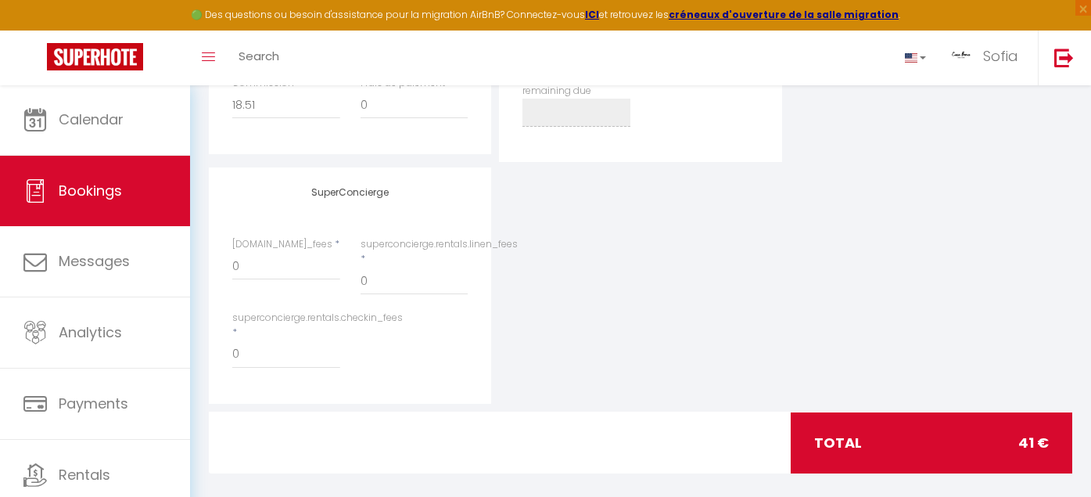
scroll to position [693, 0]
type input "86,4"
type input "0"
select select
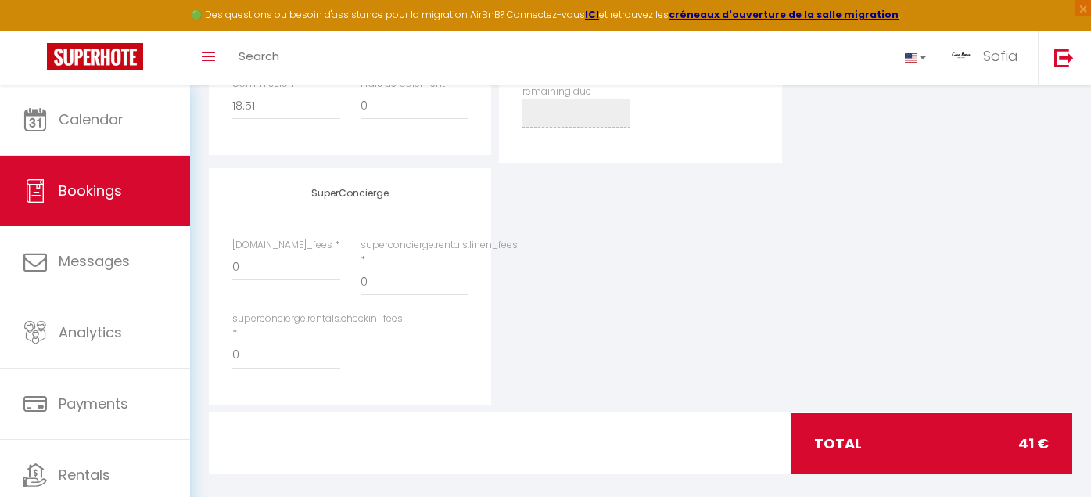
select select
checkbox input "false"
click at [640, 315] on div "SuperConcierge [DOMAIN_NAME]_fees * 0 superconcierge.rentals.linen_fees * 0 sup…" at bounding box center [640, 286] width 871 height 236
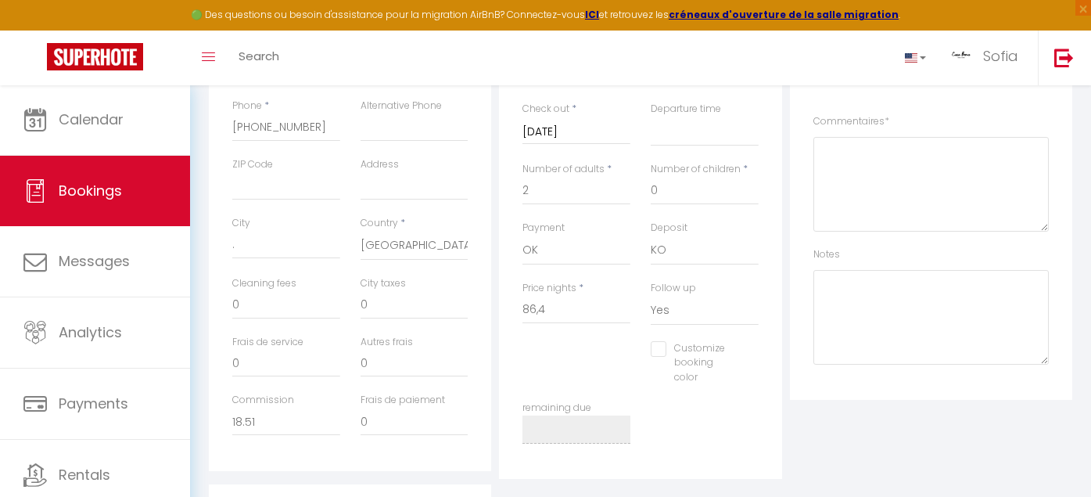
scroll to position [371, 0]
click at [285, 311] on input "0" at bounding box center [286, 311] width 108 height 28
select select
checkbox input "false"
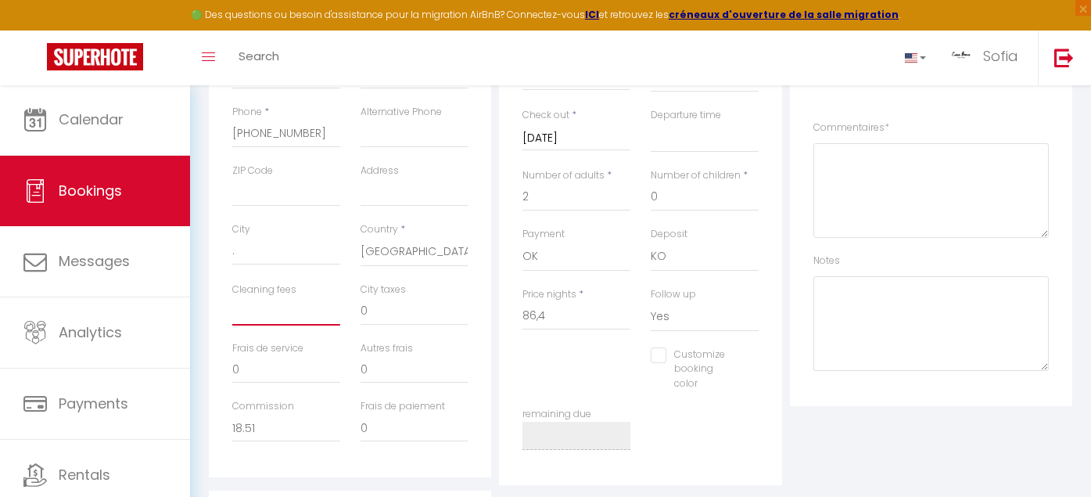
type input "3"
select select
checkbox input "false"
type input "37"
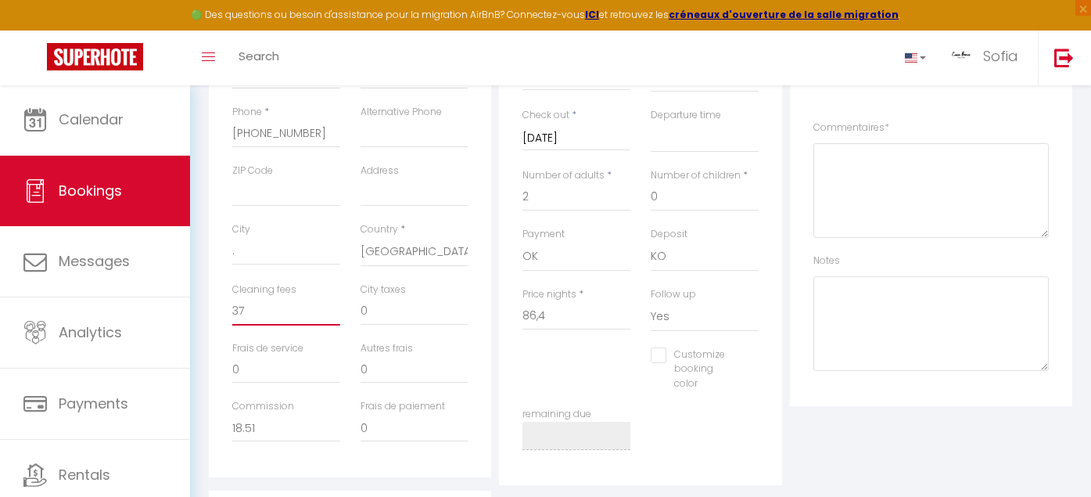
select select
checkbox input "false"
type input "37"
click at [905, 443] on div "Platform Source Direct [DOMAIN_NAME] [DOMAIN_NAME] Chalet montagne Expedia Gite…" at bounding box center [931, 201] width 290 height 567
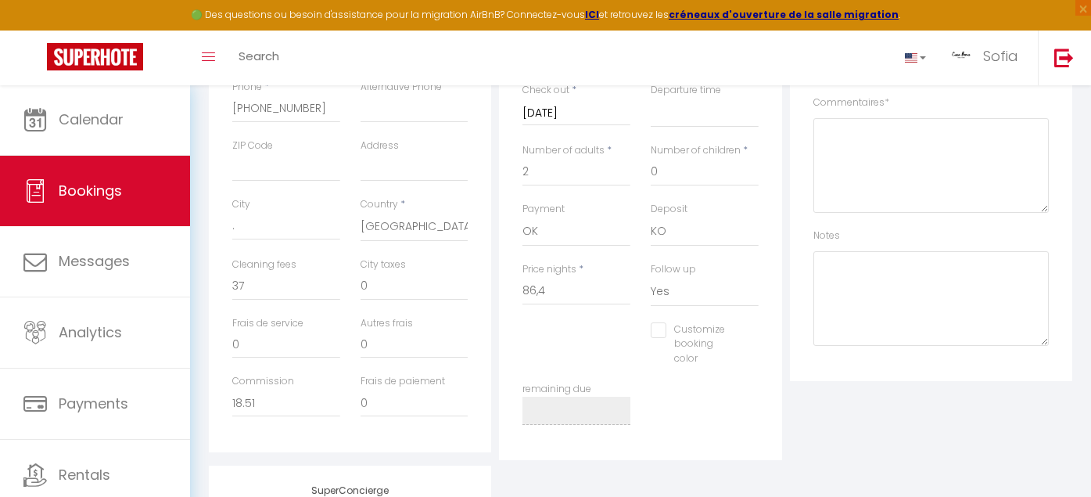
scroll to position [393, 0]
click at [605, 294] on input "86,4" at bounding box center [576, 294] width 108 height 28
type input "86,"
select select
click at [770, 386] on div "Booking Details Apartment * [GEOGRAPHIC_DATA] [GEOGRAPHIC_DATA] - MODERN & LUMI…" at bounding box center [640, 179] width 282 height 567
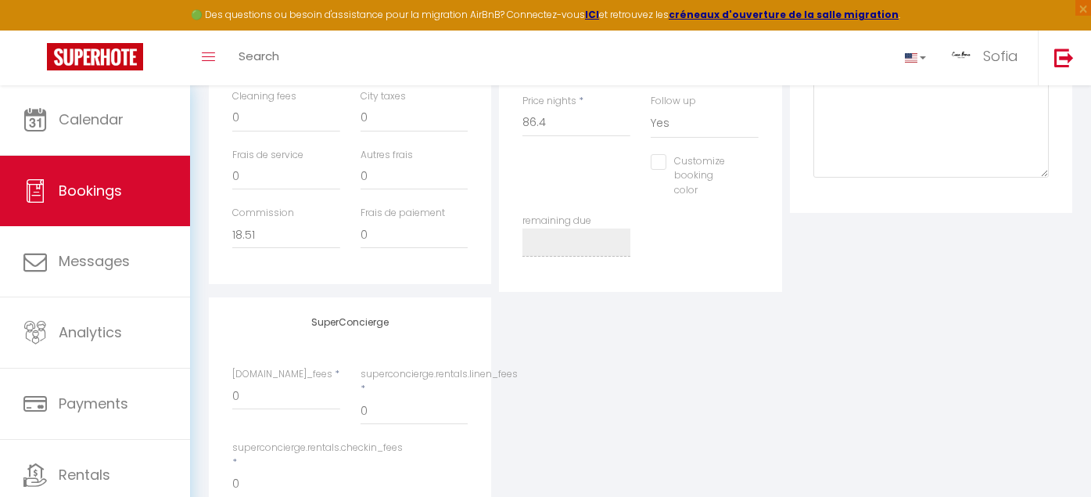
scroll to position [476, 0]
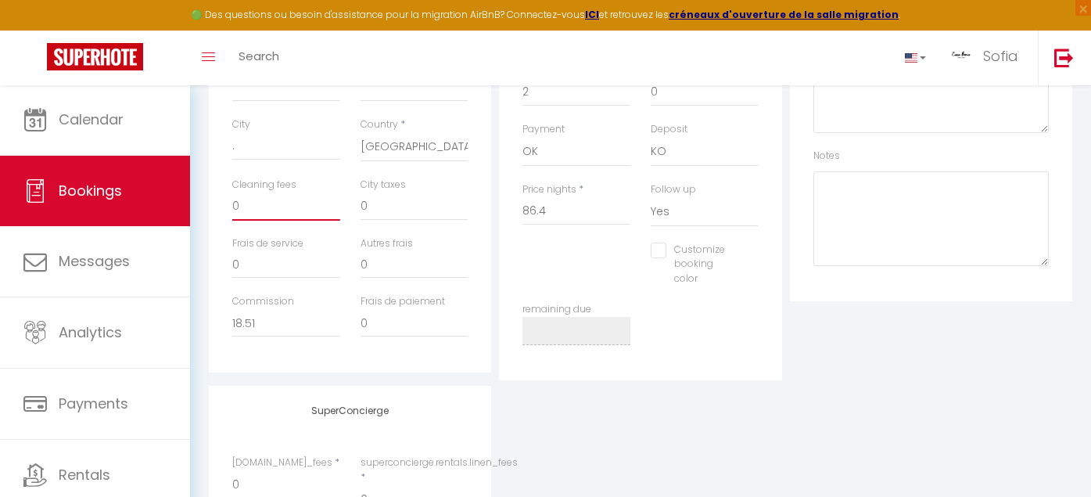
click at [279, 205] on input "0" at bounding box center [286, 206] width 108 height 28
click at [759, 326] on div "remaining due" at bounding box center [640, 331] width 257 height 59
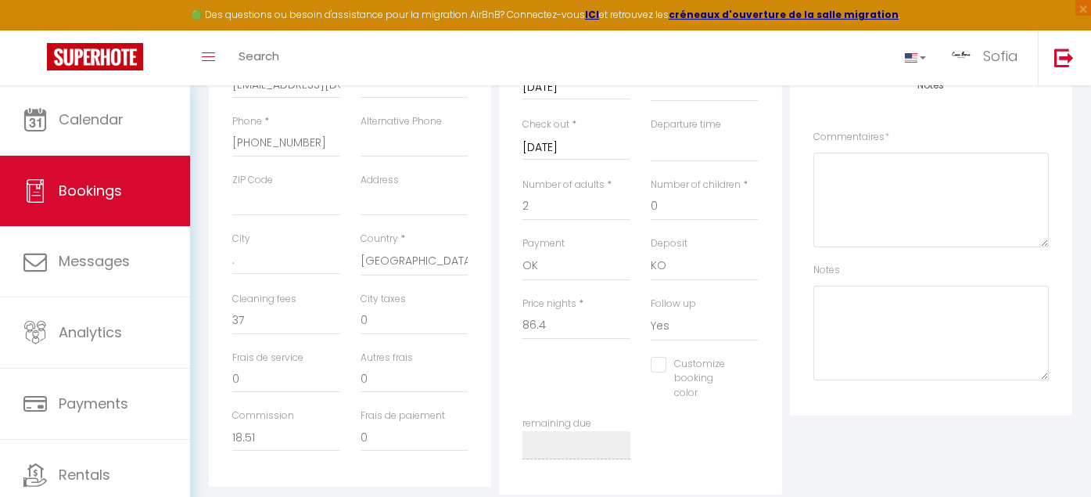
scroll to position [361, 0]
click at [903, 433] on div "Platform Source Direct [DOMAIN_NAME] [DOMAIN_NAME] Chalet montagne Expedia Gite…" at bounding box center [931, 210] width 290 height 567
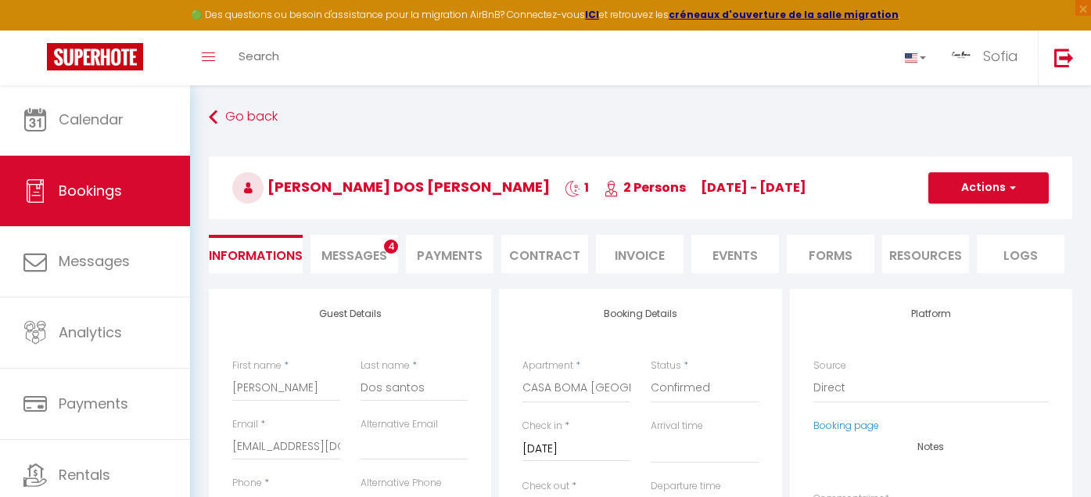
scroll to position [0, 0]
click at [217, 116] on icon at bounding box center [213, 117] width 9 height 28
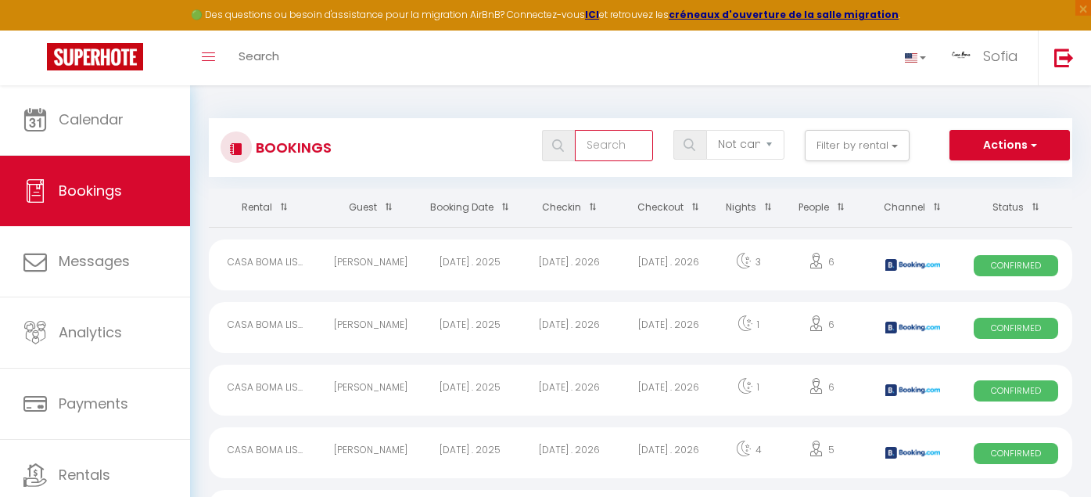
click at [619, 148] on input "text" at bounding box center [614, 145] width 78 height 31
click at [393, 327] on div "[PERSON_NAME] Dos [PERSON_NAME]" at bounding box center [370, 327] width 99 height 51
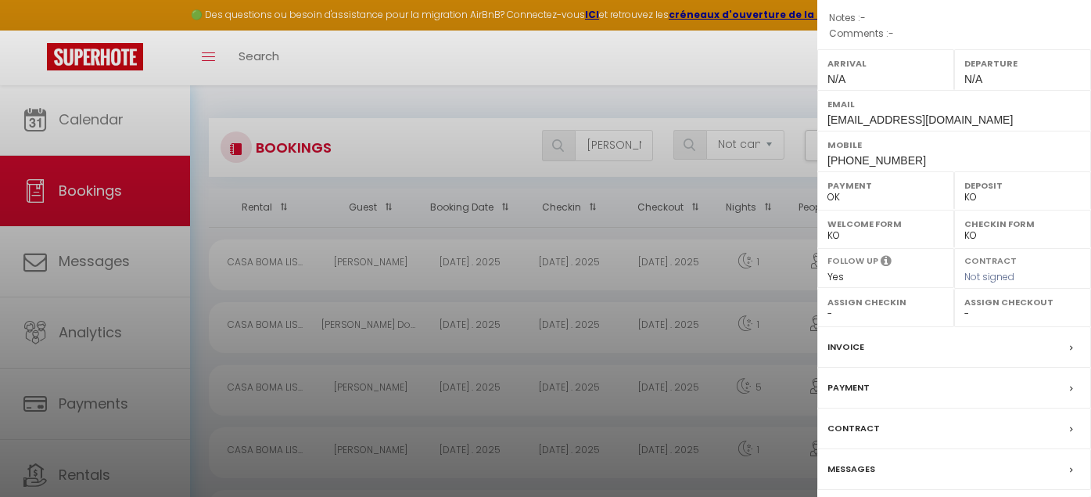
scroll to position [267, 0]
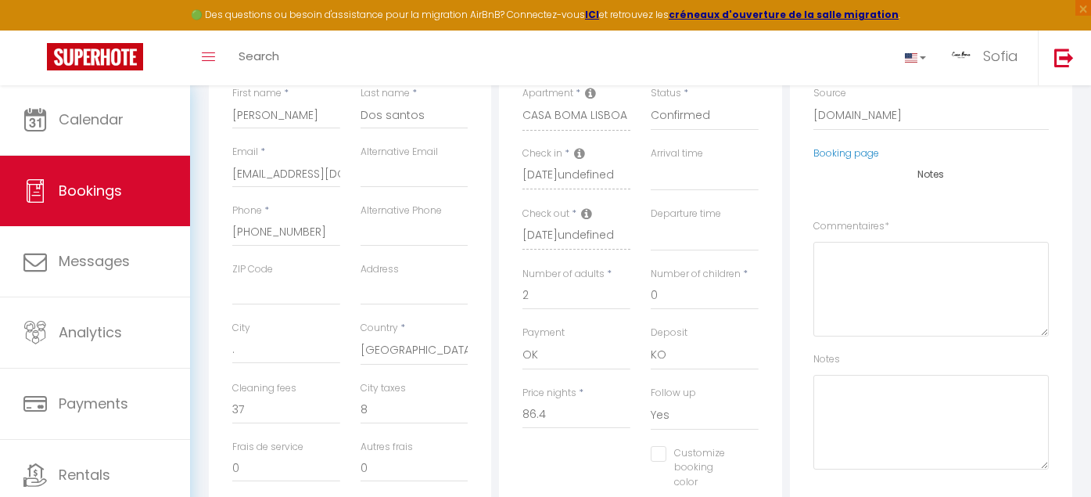
scroll to position [77, 0]
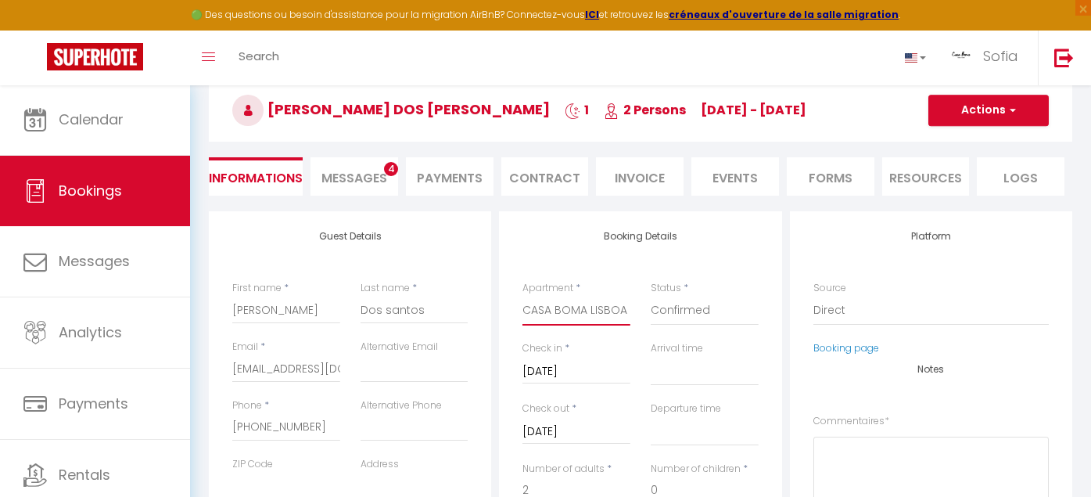
click at [591, 316] on select "CASA BOMA [GEOGRAPHIC_DATA] - MODERN & LUMINOUS APARTMENT WITH BALCONY - [GEOGR…" at bounding box center [576, 311] width 108 height 30
click at [597, 310] on select "CASA BOMA [GEOGRAPHIC_DATA] - MODERN & LUMINOUS APARTMENT WITH BALCONY - [GEOGR…" at bounding box center [576, 311] width 108 height 30
click at [587, 313] on select "CASA BOMA [GEOGRAPHIC_DATA] - MODERN & LUMINOUS APARTMENT WITH BALCONY - [GEOGR…" at bounding box center [576, 311] width 108 height 30
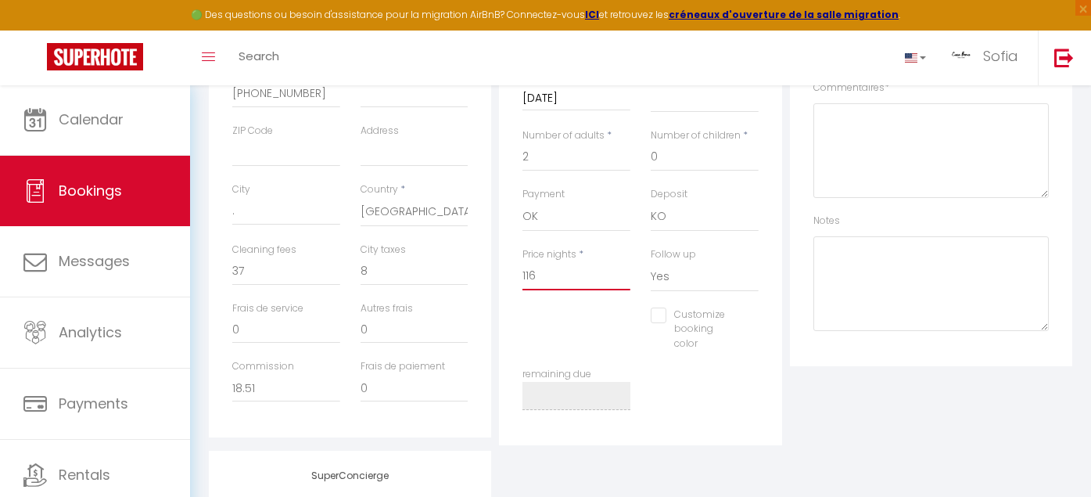
click at [578, 265] on input "116" at bounding box center [576, 276] width 108 height 28
click at [936, 378] on div "Platform Source Direct [DOMAIN_NAME] [DOMAIN_NAME] Chalet montagne Expedia Gite…" at bounding box center [931, 161] width 290 height 567
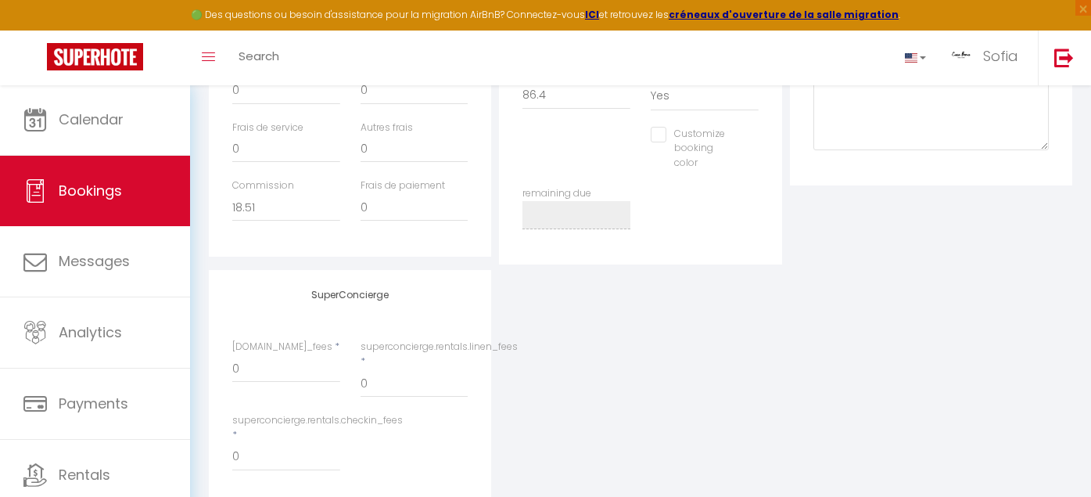
scroll to position [540, 0]
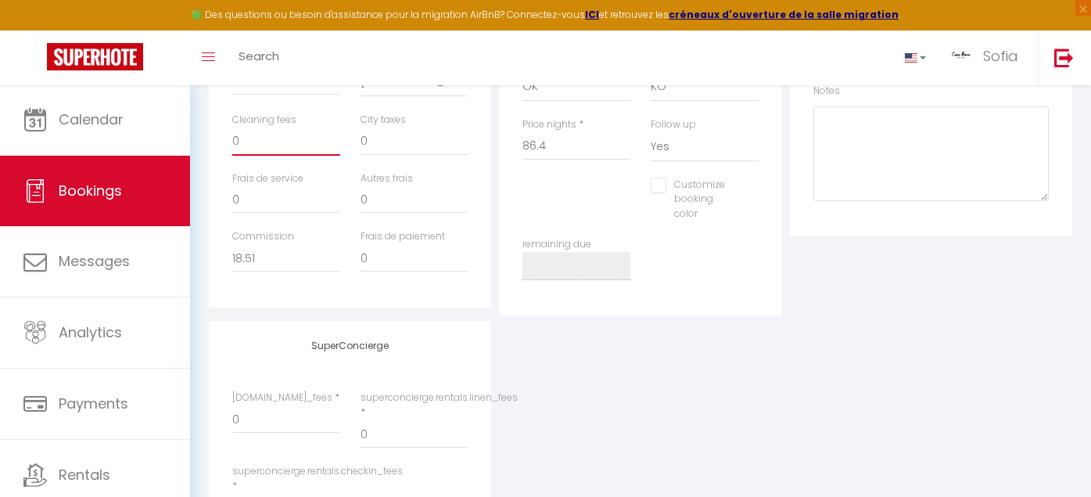
click at [303, 133] on input "0" at bounding box center [286, 141] width 108 height 28
click at [410, 209] on input "0" at bounding box center [415, 199] width 108 height 28
click at [416, 122] on div "City taxes 0" at bounding box center [415, 134] width 108 height 43
click at [398, 142] on input "0" at bounding box center [415, 141] width 108 height 28
click at [698, 375] on div "SuperConcierge [DOMAIN_NAME]_fees * 0 superconcierge.rentals.linen_fees * 0 sup…" at bounding box center [640, 439] width 871 height 236
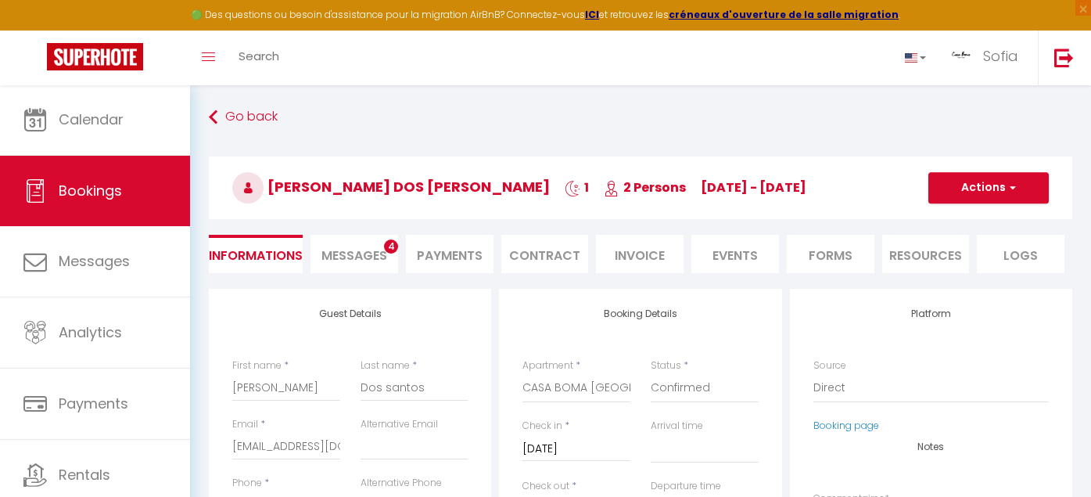
scroll to position [0, 0]
click at [995, 185] on button "Actions" at bounding box center [988, 187] width 120 height 31
click at [945, 221] on link "Save" at bounding box center [973, 222] width 124 height 20
